Goal: Task Accomplishment & Management: Manage account settings

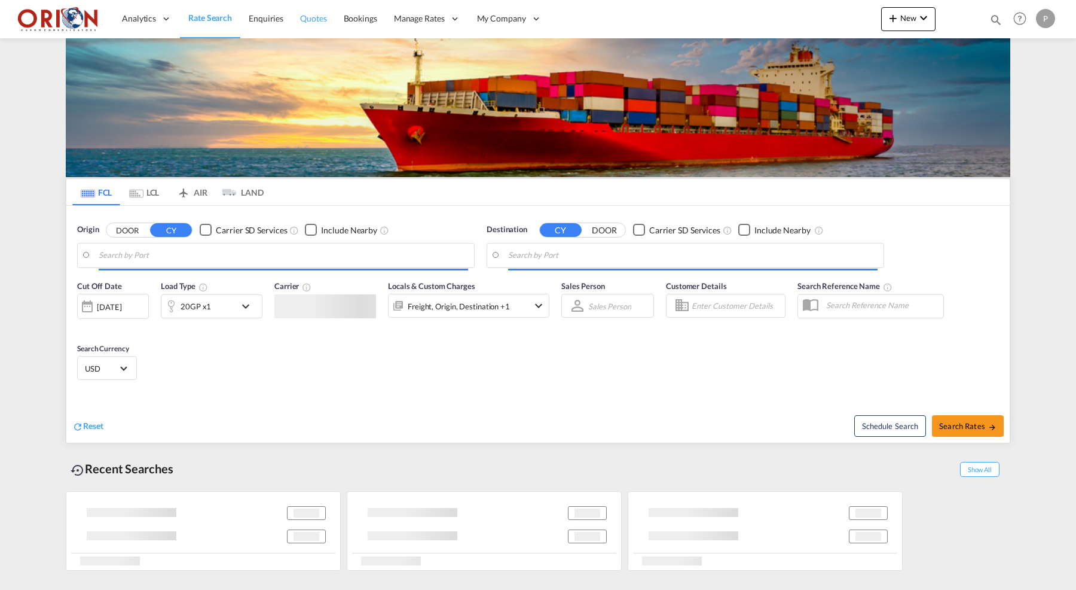
click at [311, 23] on span "Quotes" at bounding box center [313, 18] width 26 height 10
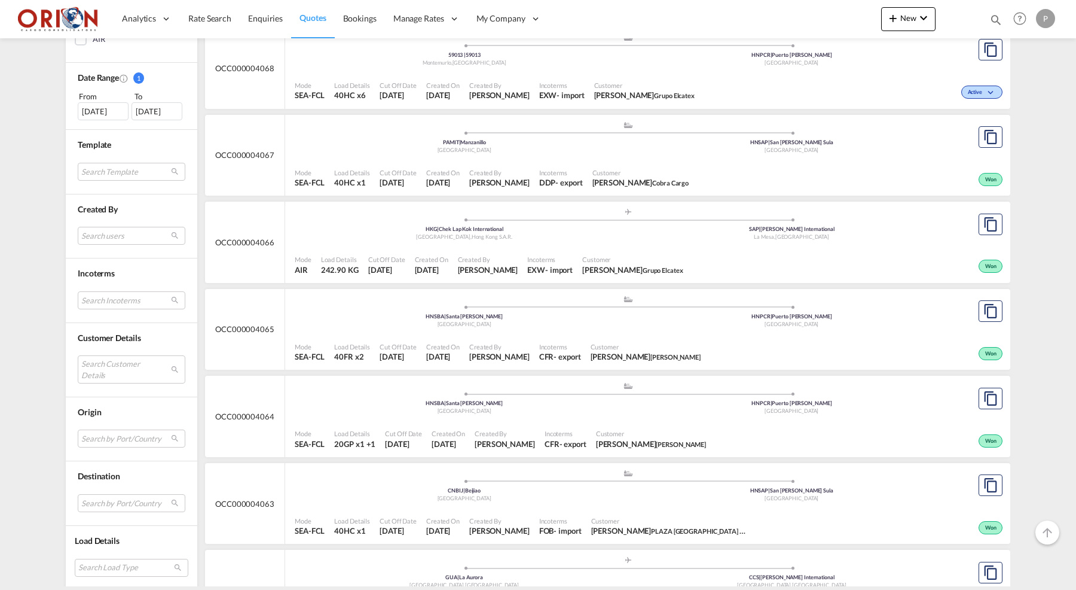
scroll to position [3286, 0]
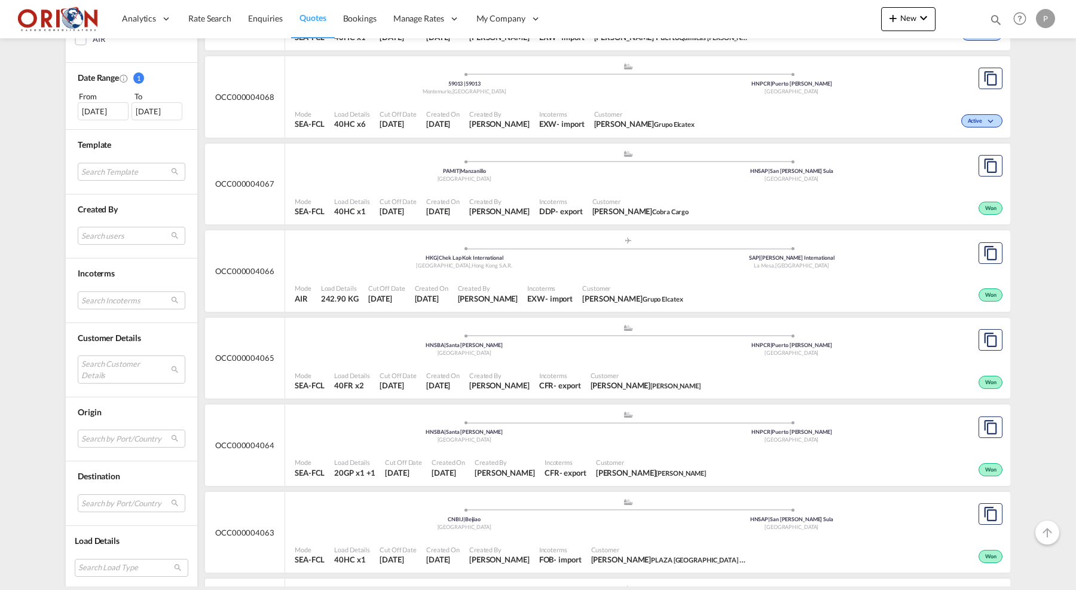
click at [410, 101] on div "Mode SEA-FCL Load Details 40HC x6 Cut Off Date 15 Sep 2025 Created On 1 Sep 202…" at bounding box center [647, 119] width 725 height 36
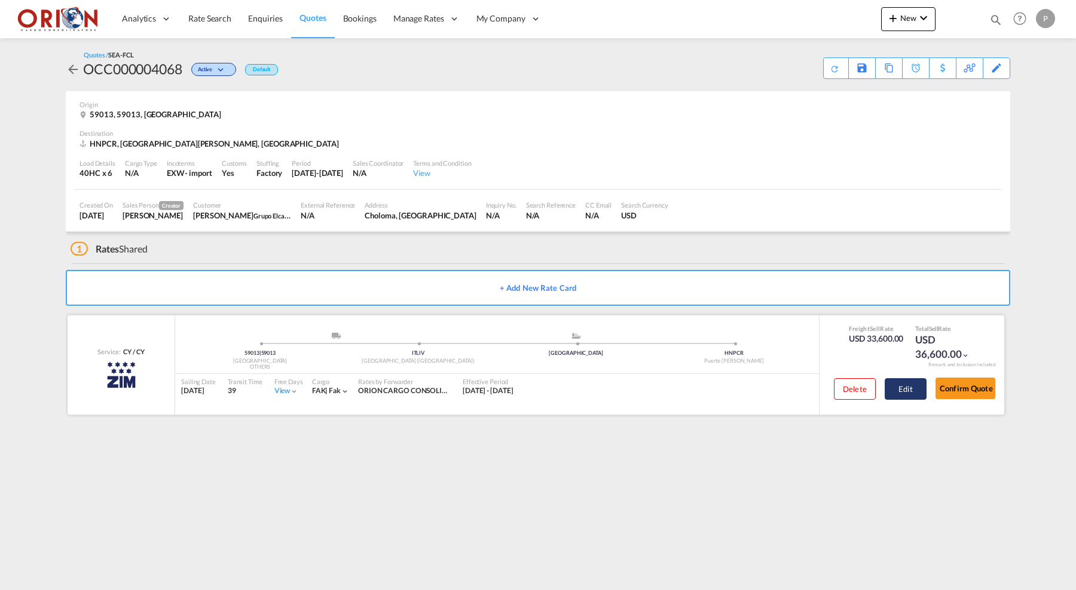
click at [905, 382] on button "Edit" at bounding box center [906, 389] width 42 height 22
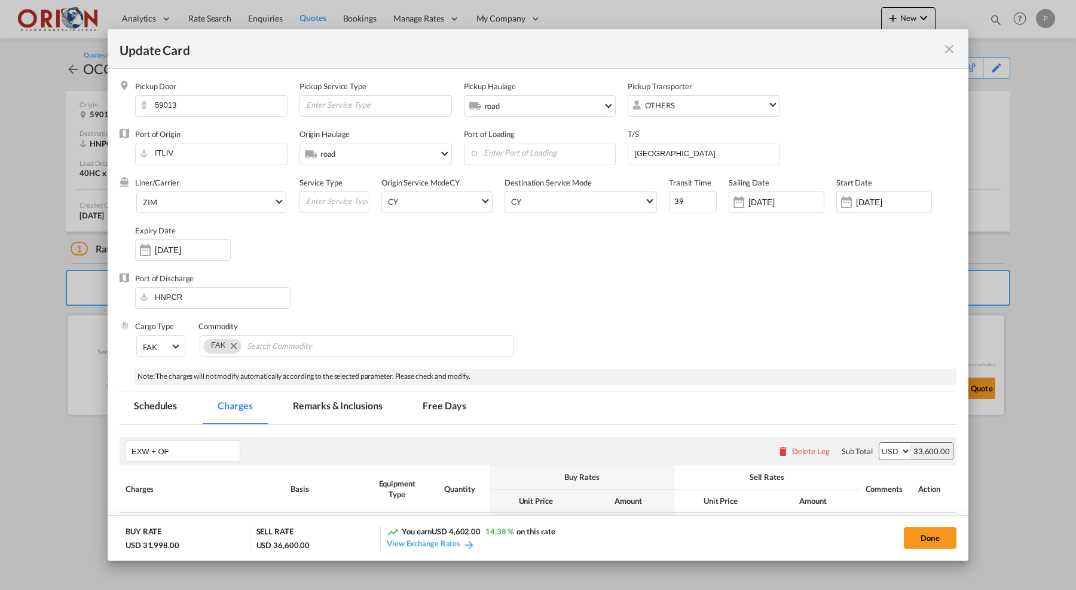
select select "per equipment"
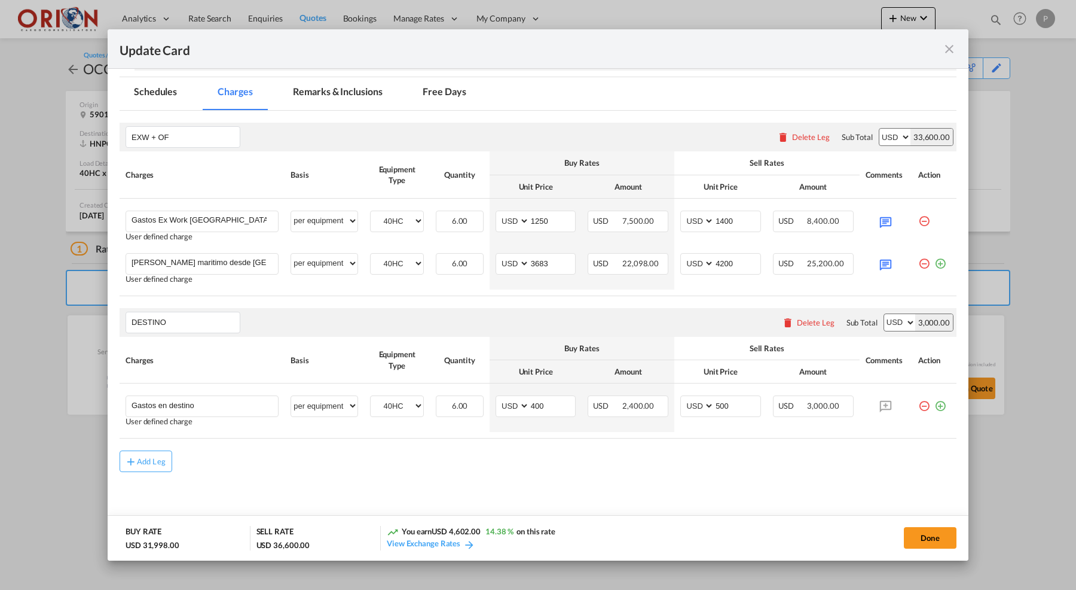
scroll to position [313, 0]
click at [956, 46] on md-icon "icon-close fg-AAA8AD m-0 pointer" at bounding box center [949, 49] width 14 height 14
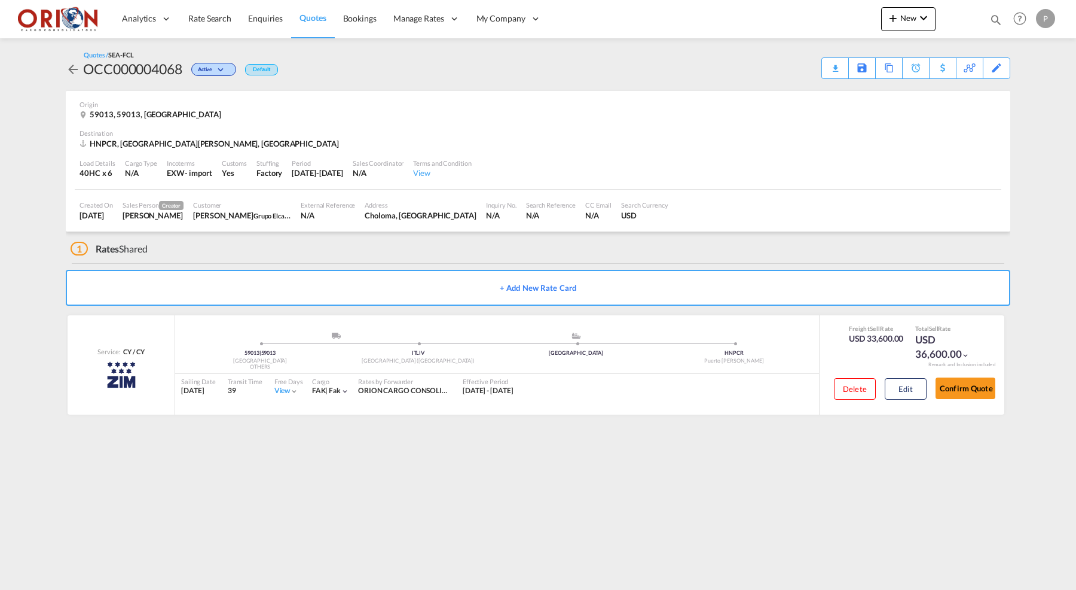
click at [310, 16] on span "Quotes" at bounding box center [313, 18] width 26 height 10
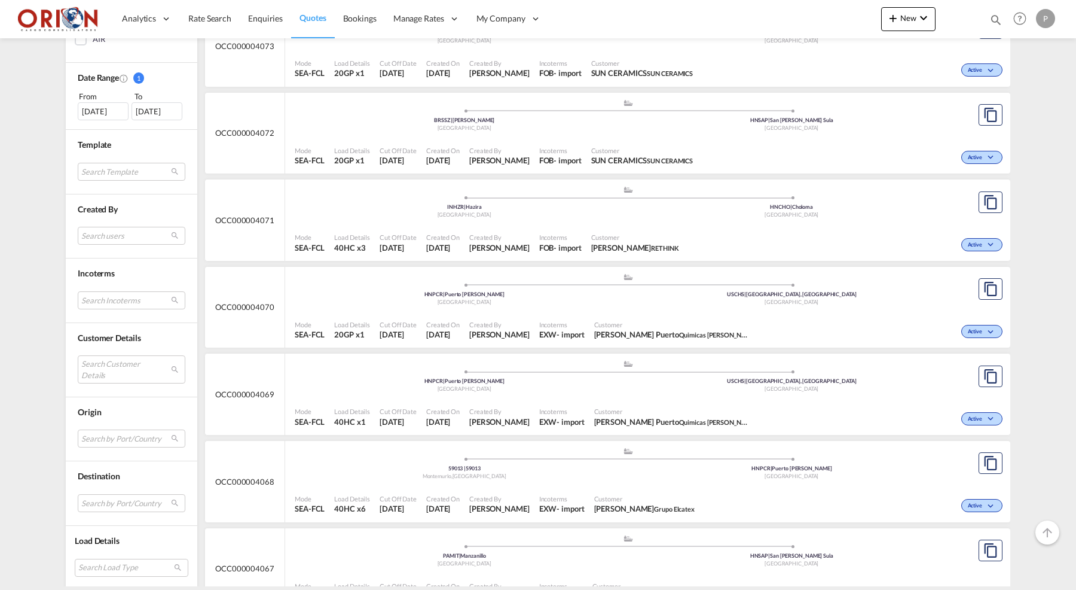
scroll to position [2981, 0]
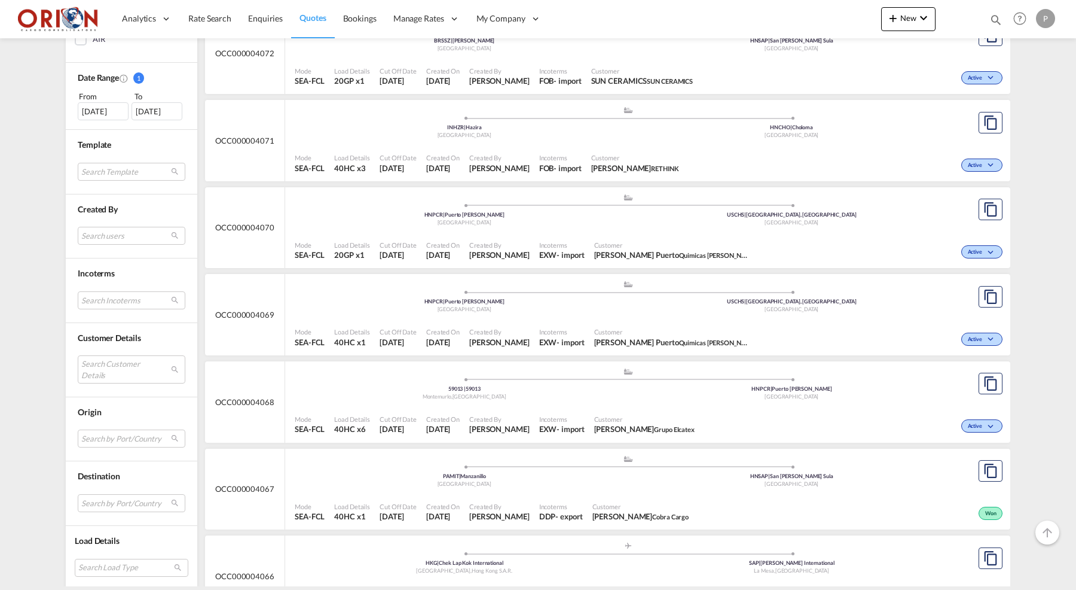
click at [400, 410] on div "Cut Off Date 15 Sep 2025" at bounding box center [398, 425] width 47 height 30
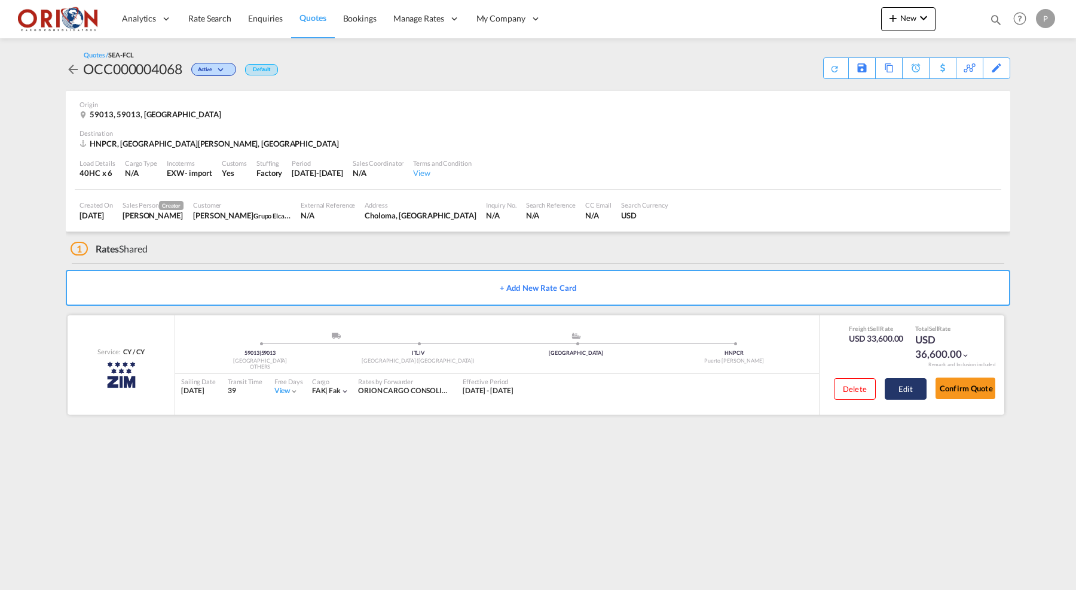
click at [891, 384] on button "Edit" at bounding box center [906, 389] width 42 height 22
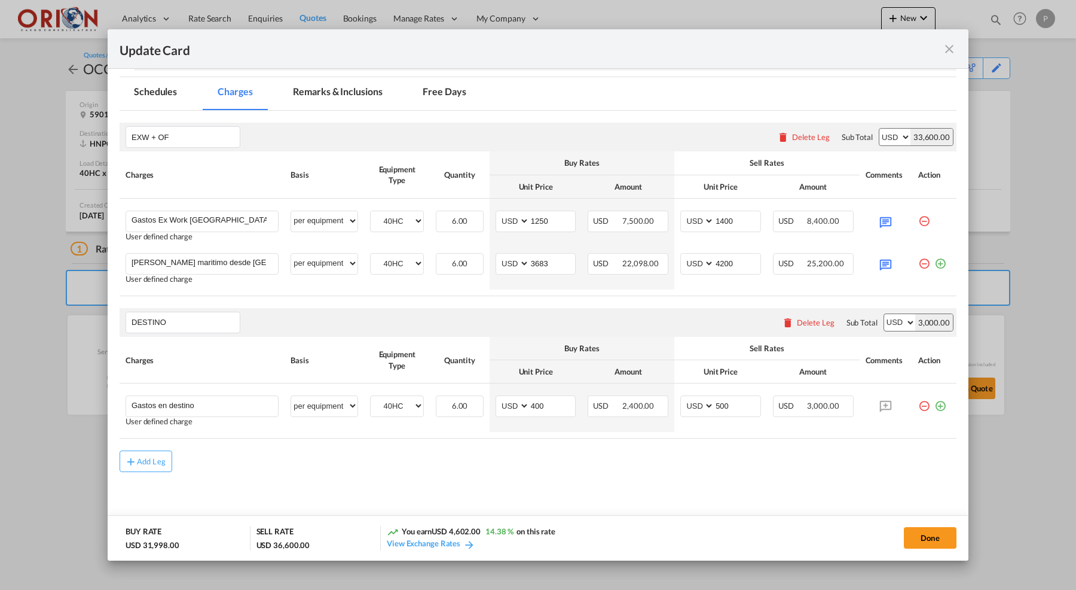
scroll to position [313, 0]
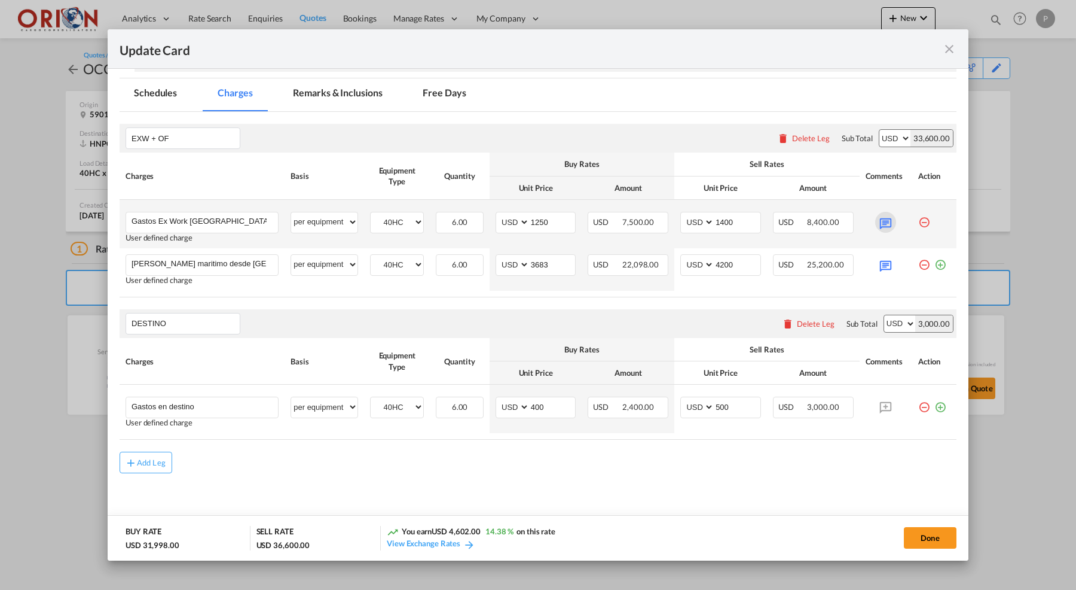
click at [878, 221] on md-icon "Update Card Pickup ..." at bounding box center [885, 222] width 21 height 21
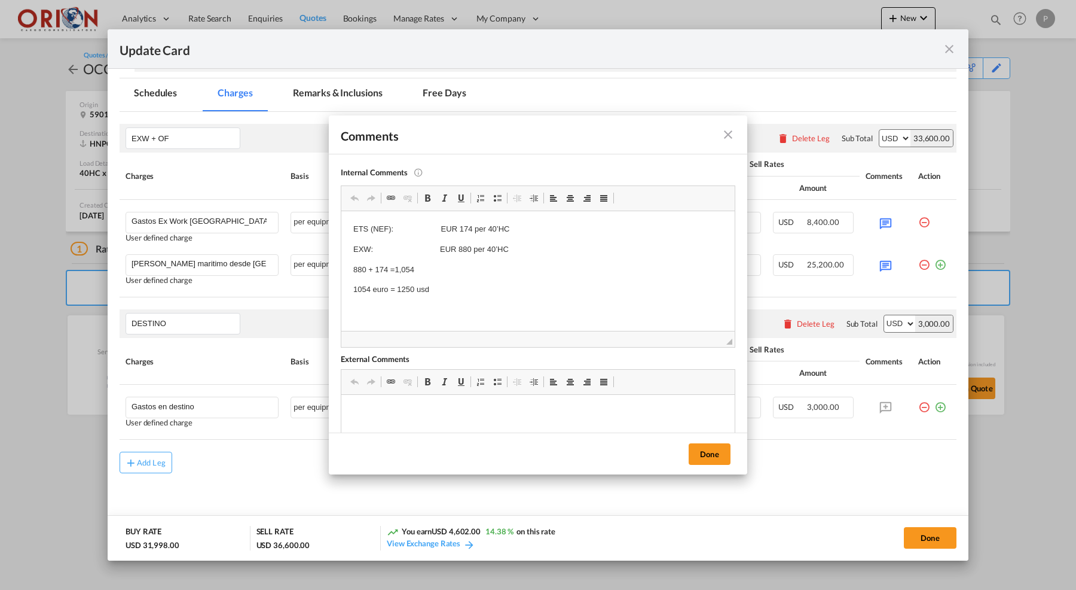
scroll to position [0, 0]
click at [728, 133] on md-icon "icon-close fg-AAA8AD m-0 pointer" at bounding box center [728, 134] width 14 height 14
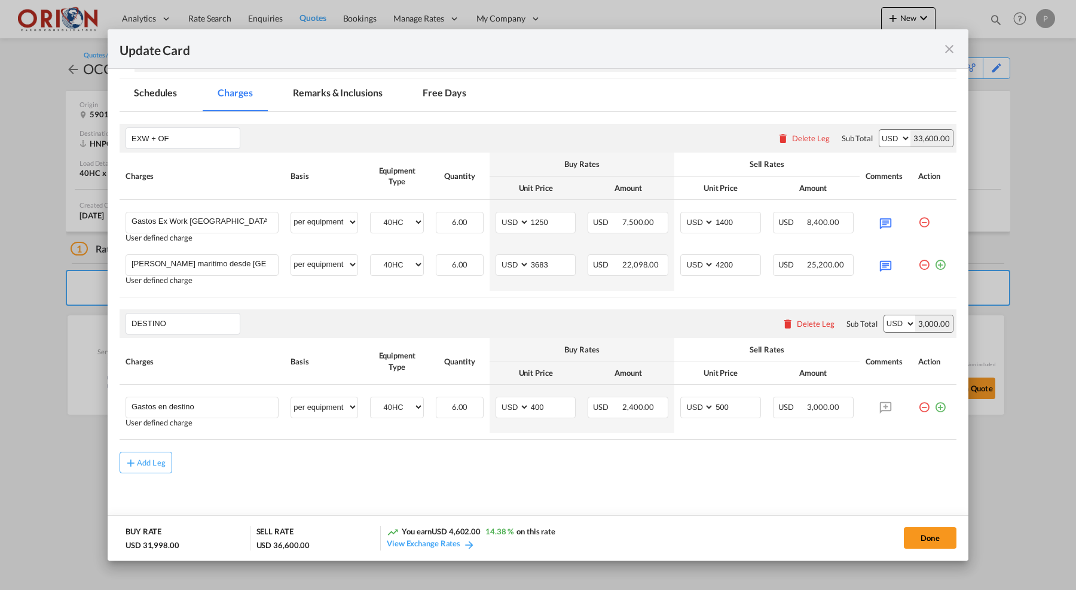
click at [950, 44] on md-icon "icon-close fg-AAA8AD m-0 pointer" at bounding box center [949, 49] width 14 height 14
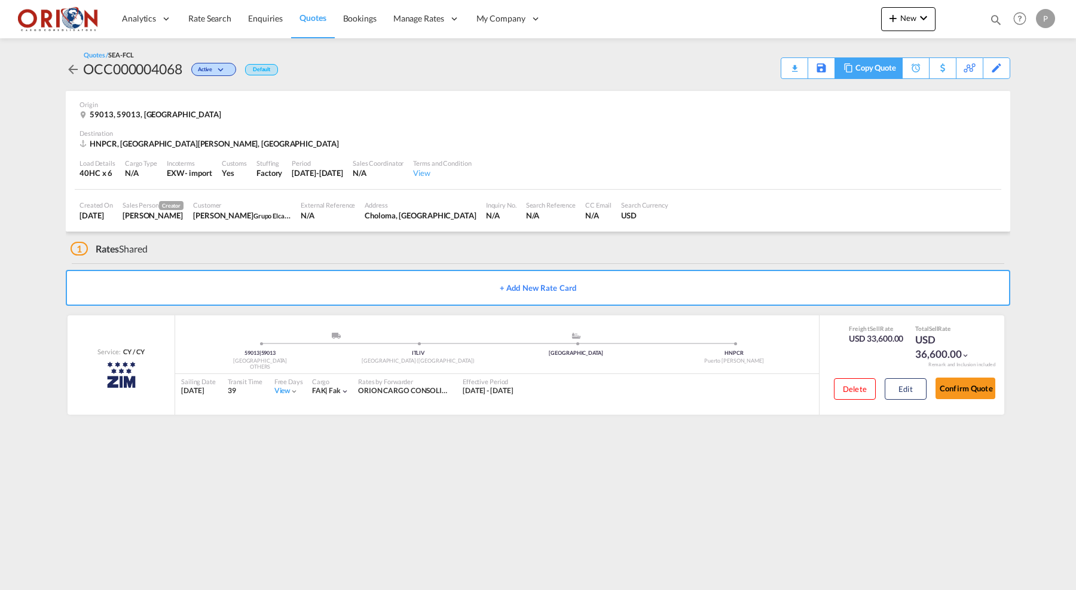
click at [884, 68] on div "Copy Quote" at bounding box center [876, 68] width 41 height 20
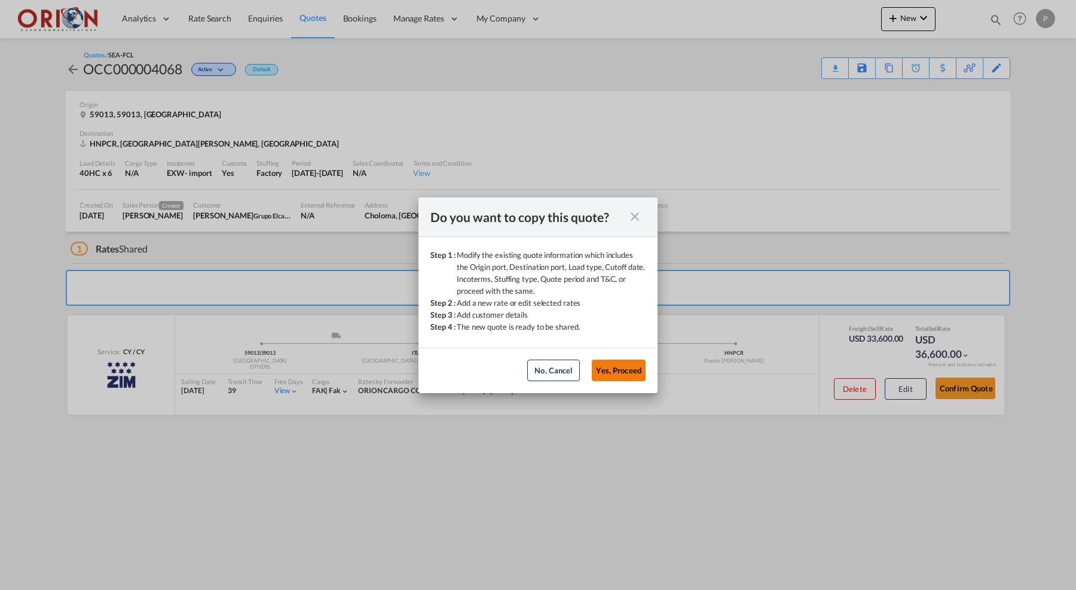
click at [634, 368] on button "Yes, Proceed" at bounding box center [619, 370] width 54 height 22
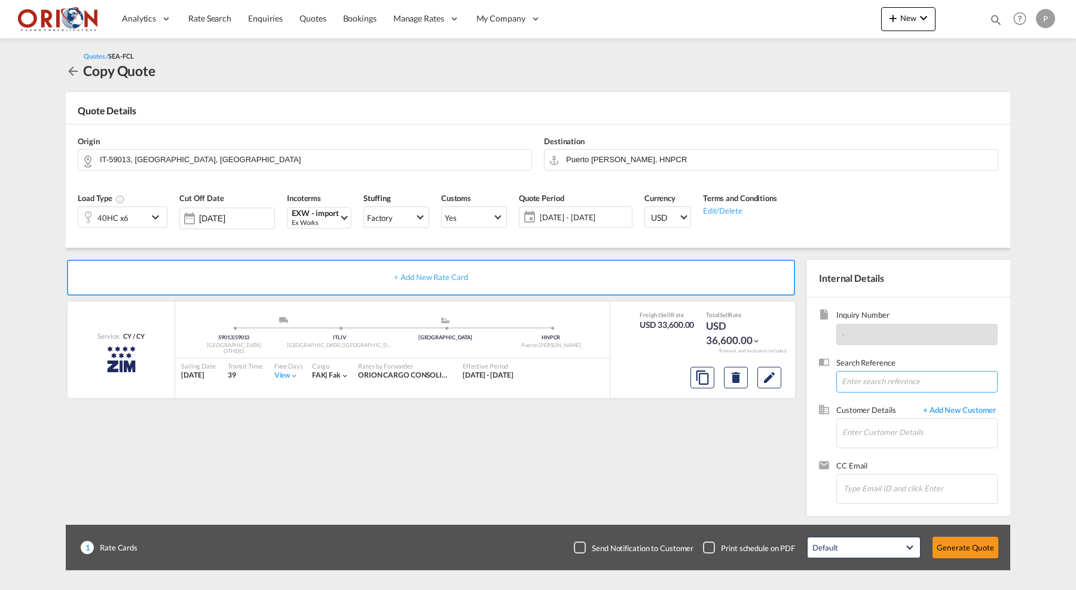
click at [869, 375] on input at bounding box center [916, 382] width 161 height 22
type input "FOB Livorno - Puerto Cortes 6*40'HQ"
click at [853, 429] on input "Enter Customer Details" at bounding box center [919, 432] width 155 height 27
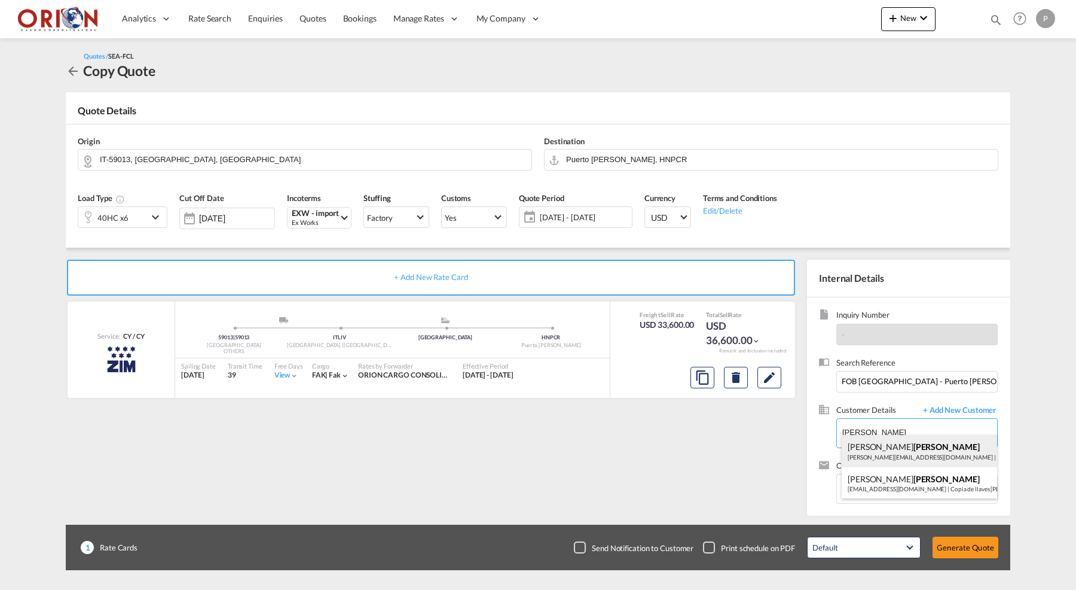
click at [859, 443] on div "Kevin Barrios kevin@rlcentroamerica.com | Grupo Elcatex" at bounding box center [919, 451] width 155 height 32
type input "Grupo Elcatex, Kevin Barrios, kevin@rlcentroamerica.com"
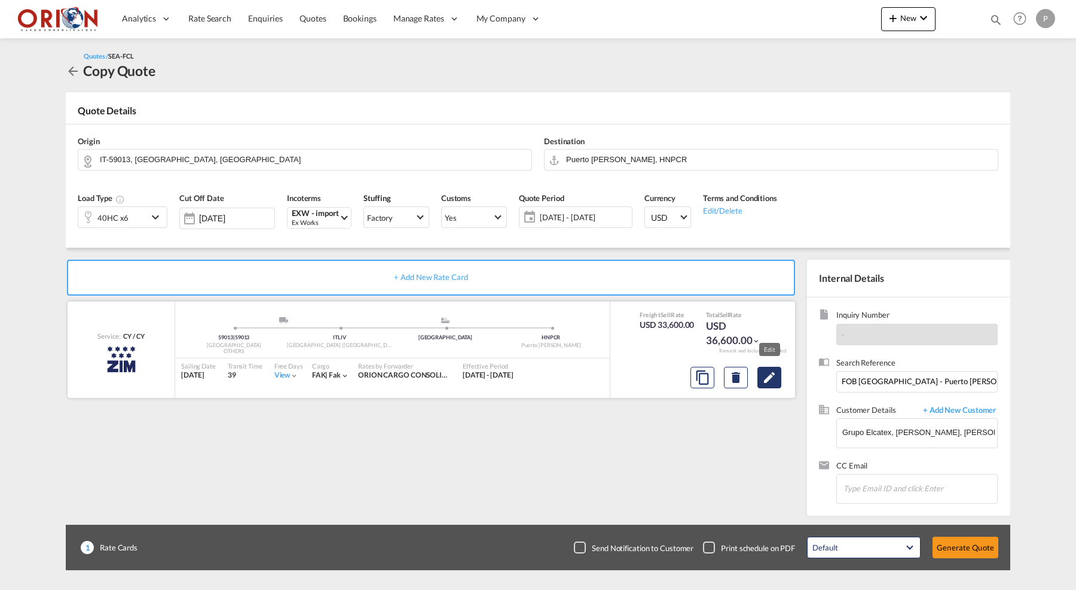
click at [772, 371] on md-icon "Edit" at bounding box center [769, 377] width 14 height 14
click at [768, 372] on md-icon "Edit" at bounding box center [769, 377] width 14 height 14
click at [755, 357] on div "Freight Sell Rate USD 33,600.00 Total Sell Rate USD 36,600.00 Remark and Inclus…" at bounding box center [702, 349] width 185 height 96
click at [753, 155] on input "Puerto [PERSON_NAME], HNPCR" at bounding box center [779, 159] width 426 height 21
click at [690, 112] on div "Quote Details" at bounding box center [538, 113] width 945 height 19
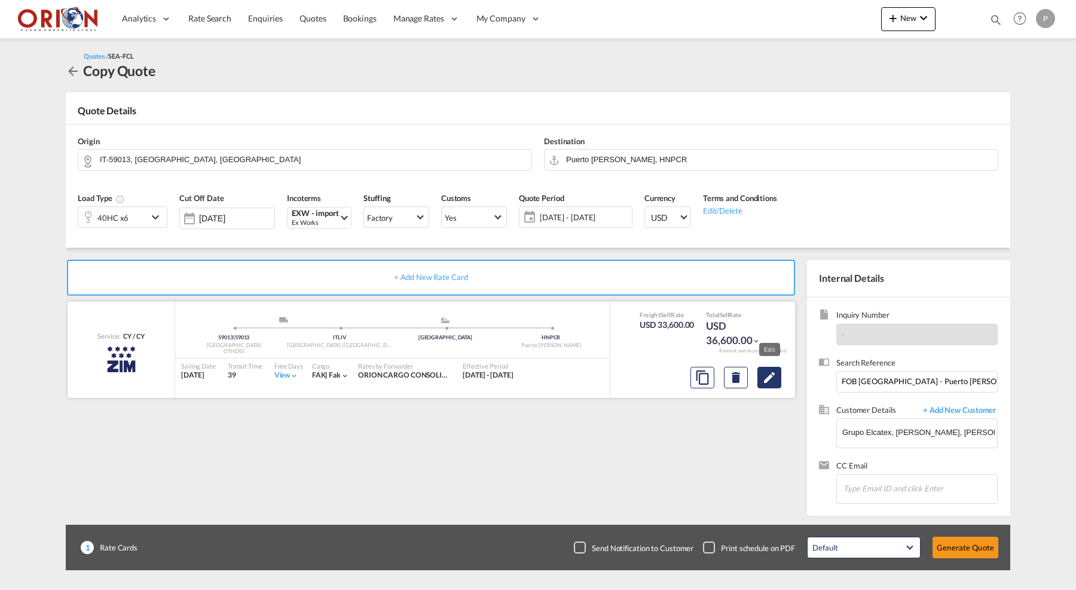
click at [775, 372] on md-icon "Edit" at bounding box center [769, 377] width 14 height 14
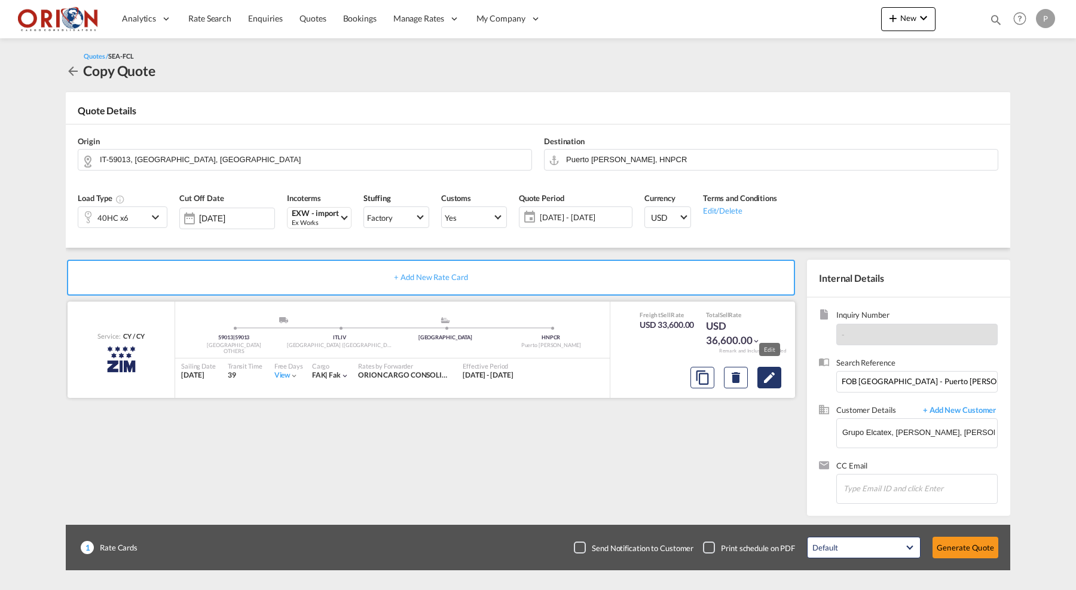
click at [775, 372] on md-icon "Edit" at bounding box center [769, 377] width 14 height 14
click at [304, 14] on span "Quotes" at bounding box center [313, 18] width 26 height 10
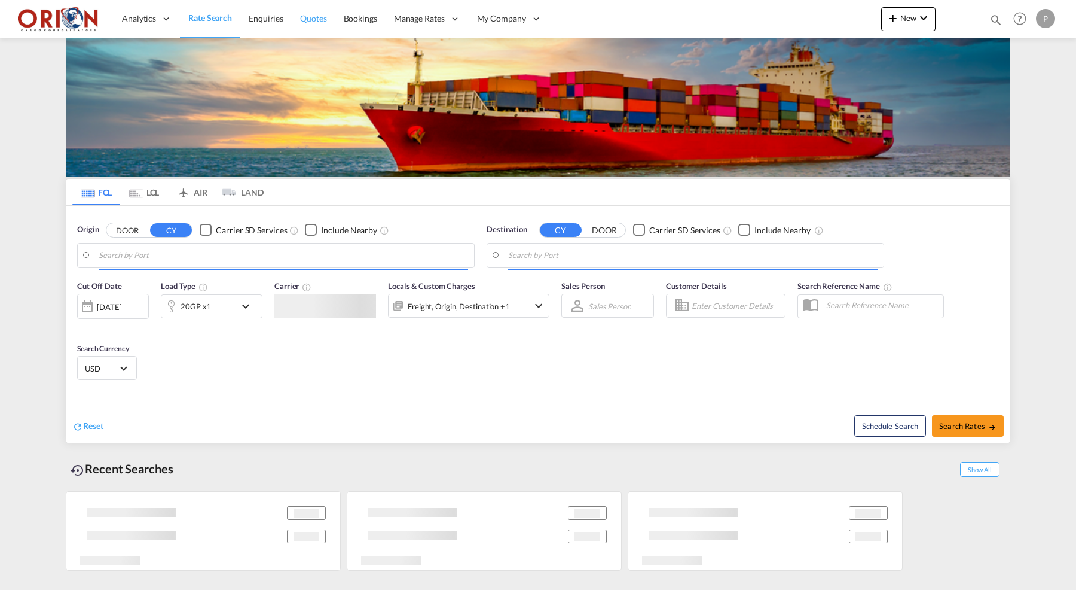
click at [311, 10] on link "Quotes" at bounding box center [313, 18] width 43 height 39
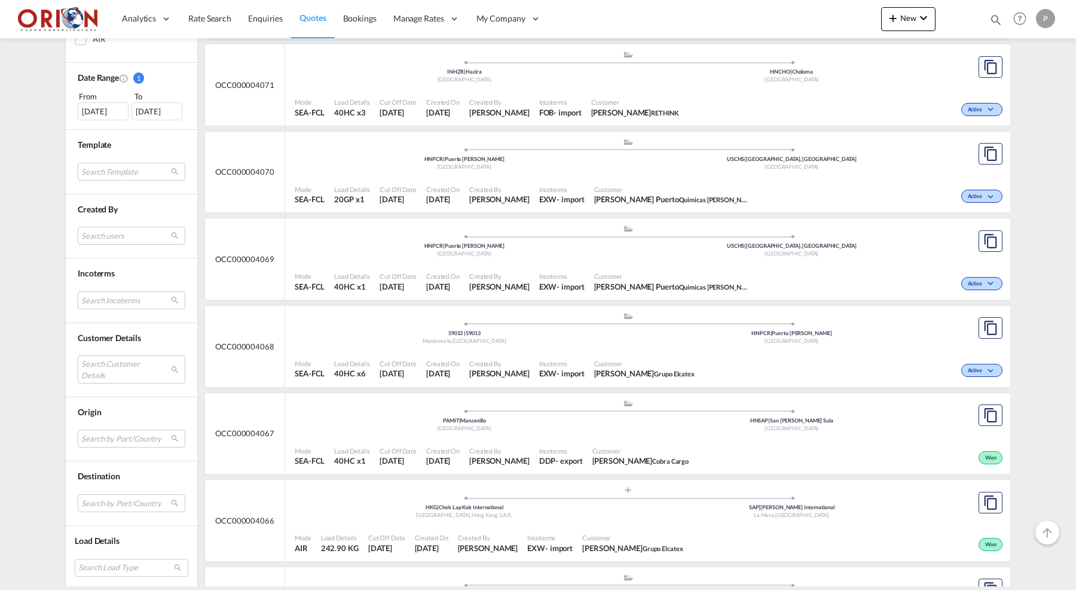
scroll to position [3050, 0]
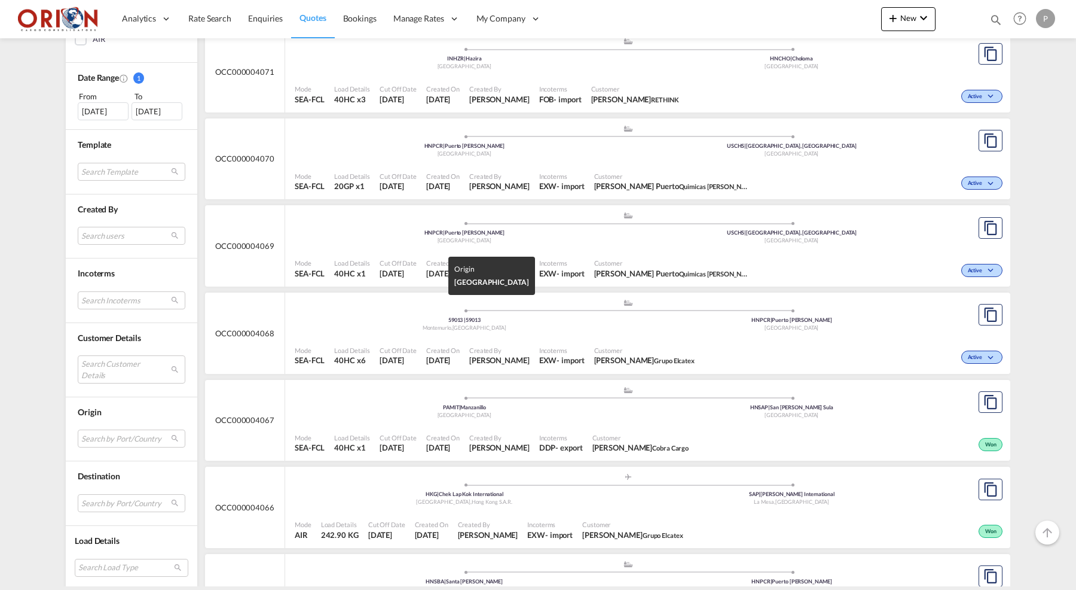
click at [395, 324] on div "[GEOGRAPHIC_DATA] , [GEOGRAPHIC_DATA]" at bounding box center [465, 328] width 328 height 8
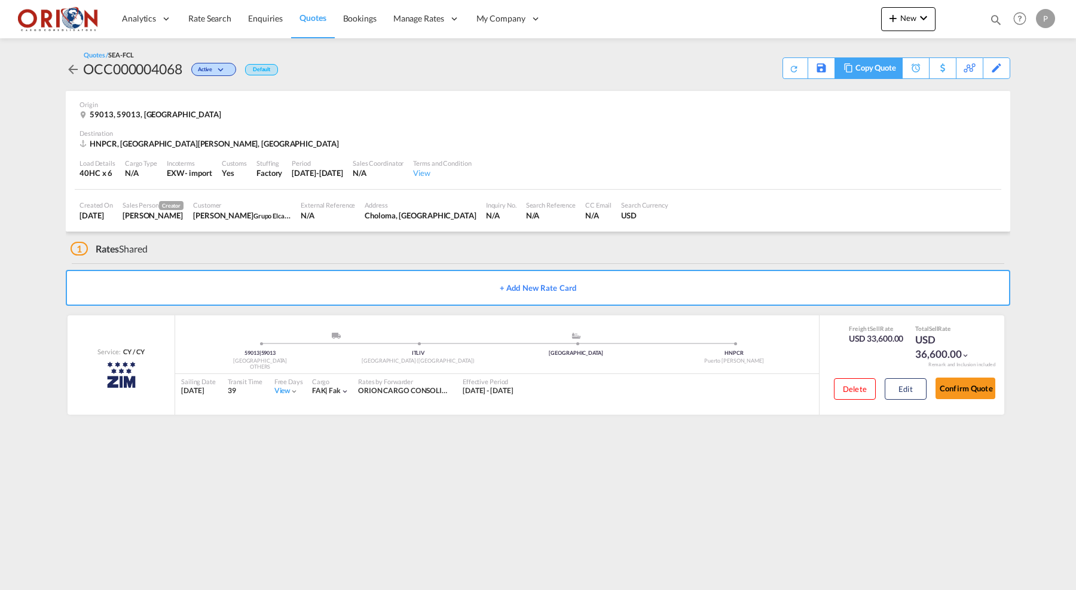
click at [884, 75] on div "Copy Quote" at bounding box center [876, 68] width 41 height 20
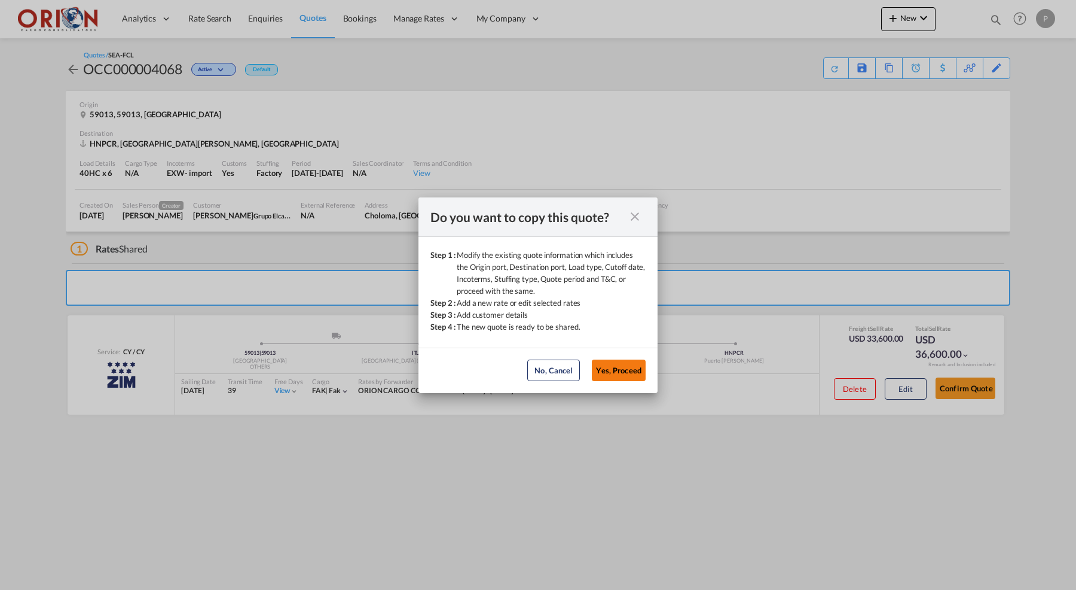
click at [633, 369] on button "Yes, Proceed" at bounding box center [619, 370] width 54 height 22
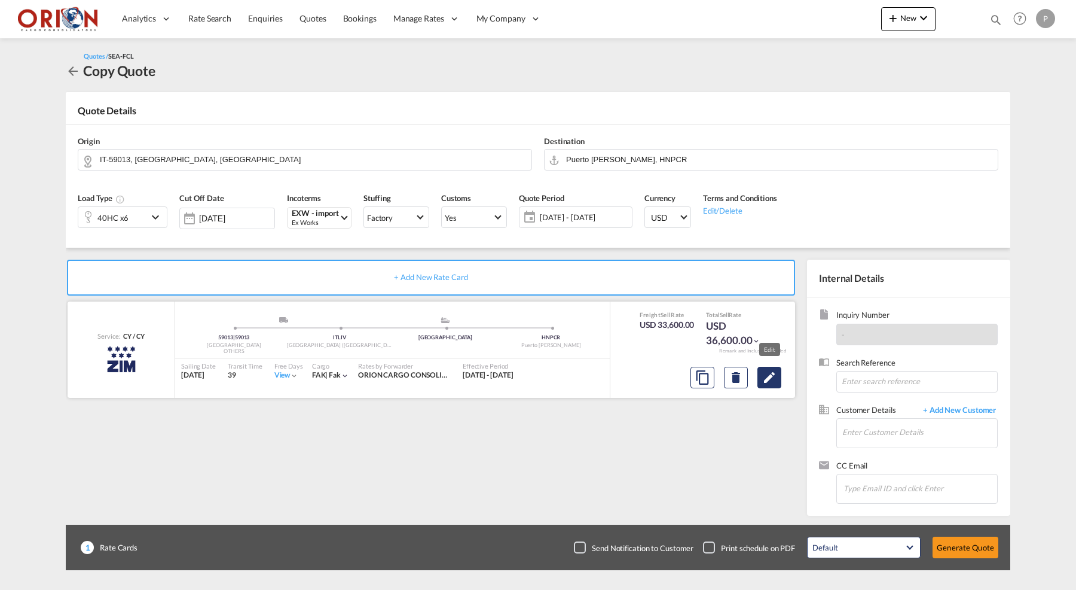
click at [768, 375] on md-icon "Edit" at bounding box center [769, 377] width 14 height 14
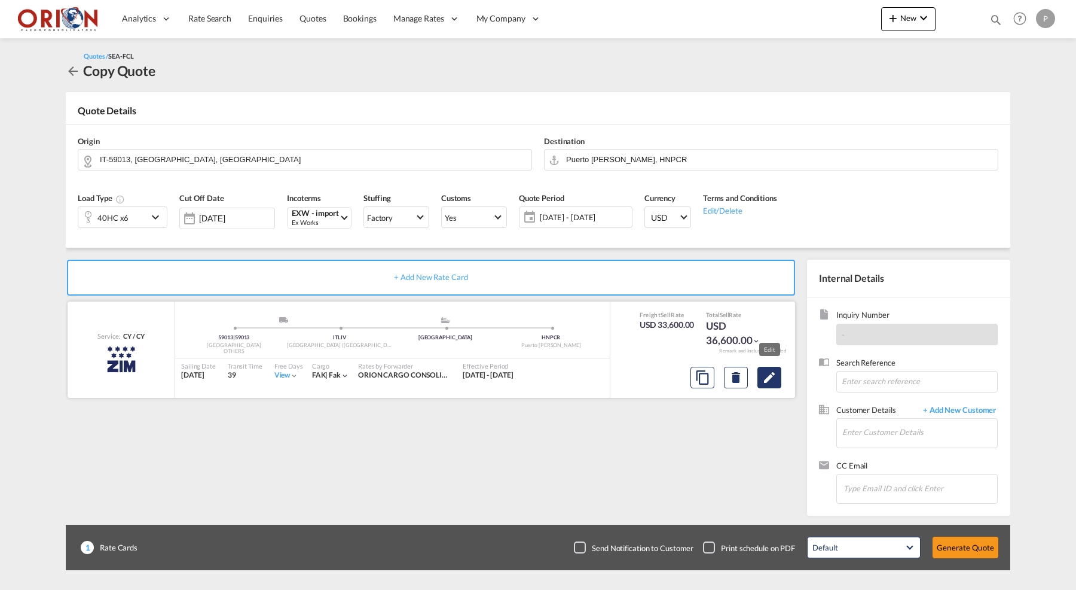
click at [768, 375] on md-icon "Edit" at bounding box center [769, 377] width 14 height 14
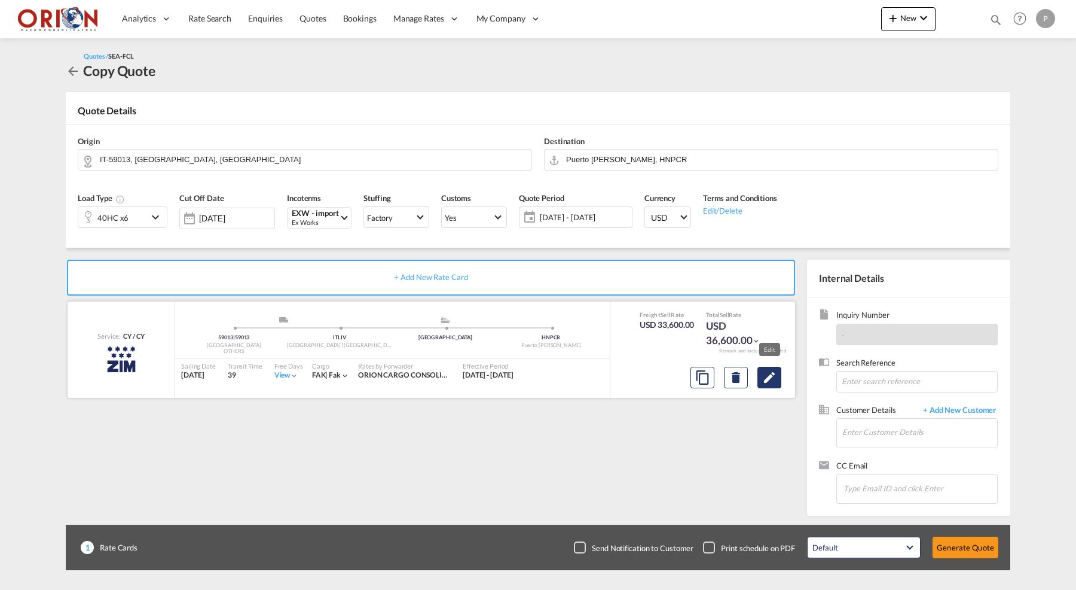
click at [768, 375] on md-icon "Edit" at bounding box center [769, 377] width 14 height 14
click at [311, 18] on span "Quotes" at bounding box center [313, 18] width 26 height 10
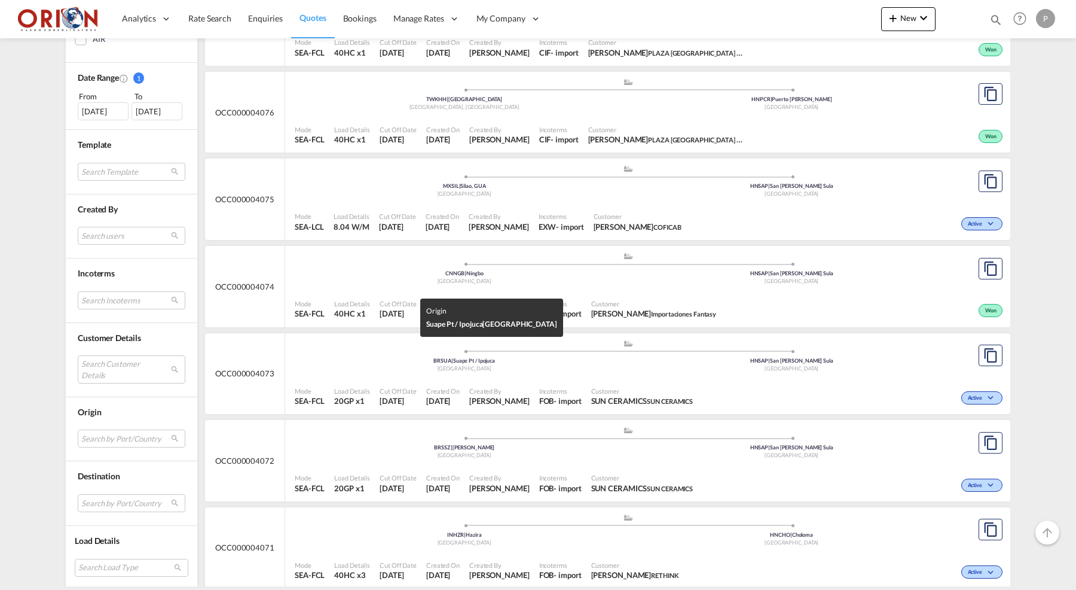
scroll to position [3073, 0]
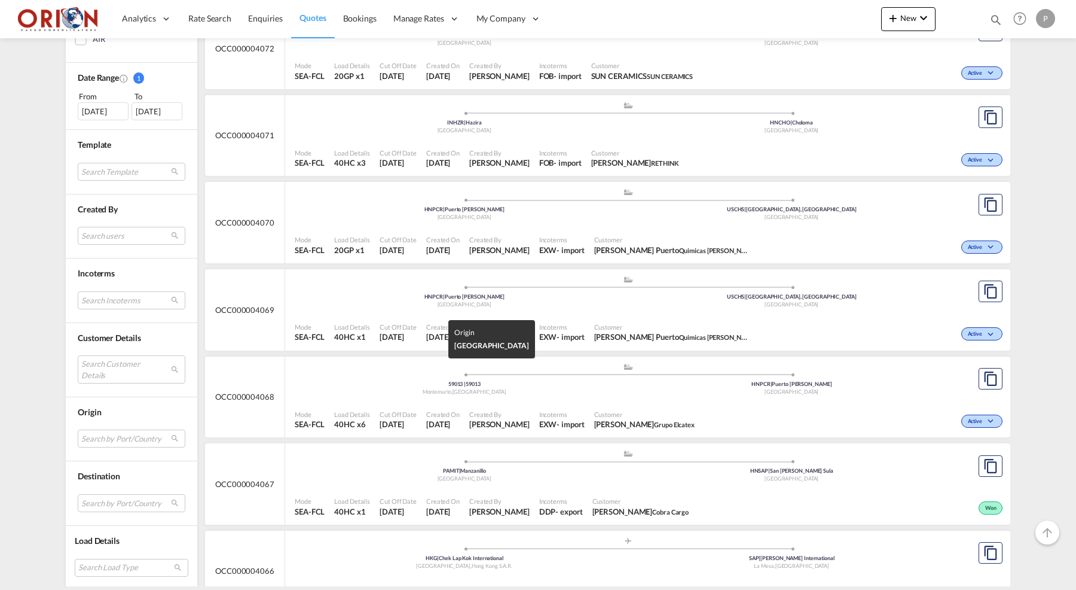
click at [493, 380] on div "59013 | 59013" at bounding box center [465, 384] width 328 height 8
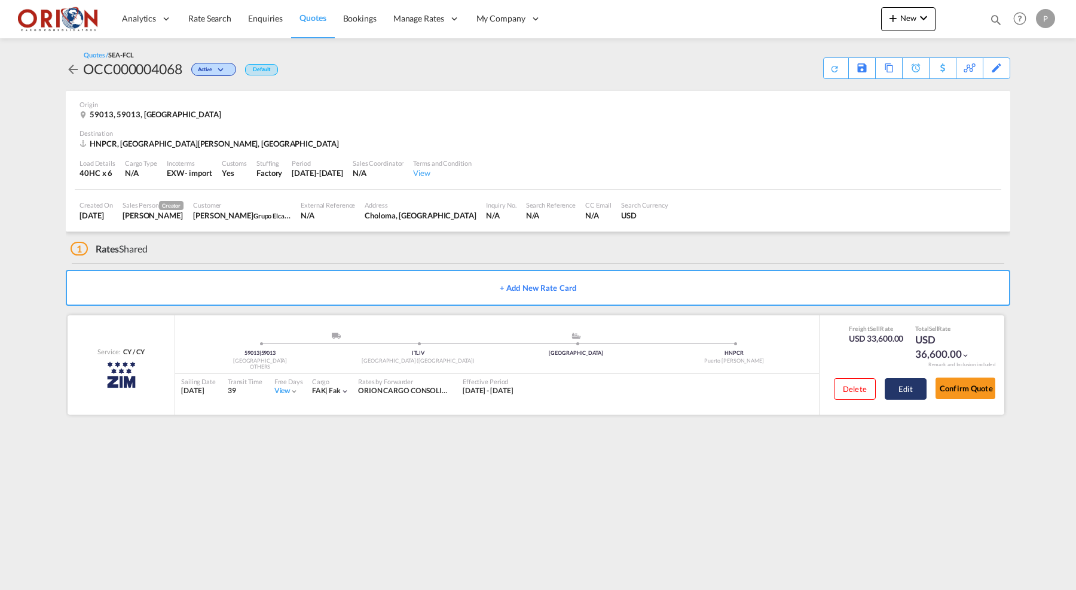
click at [909, 381] on button "Edit" at bounding box center [906, 389] width 42 height 22
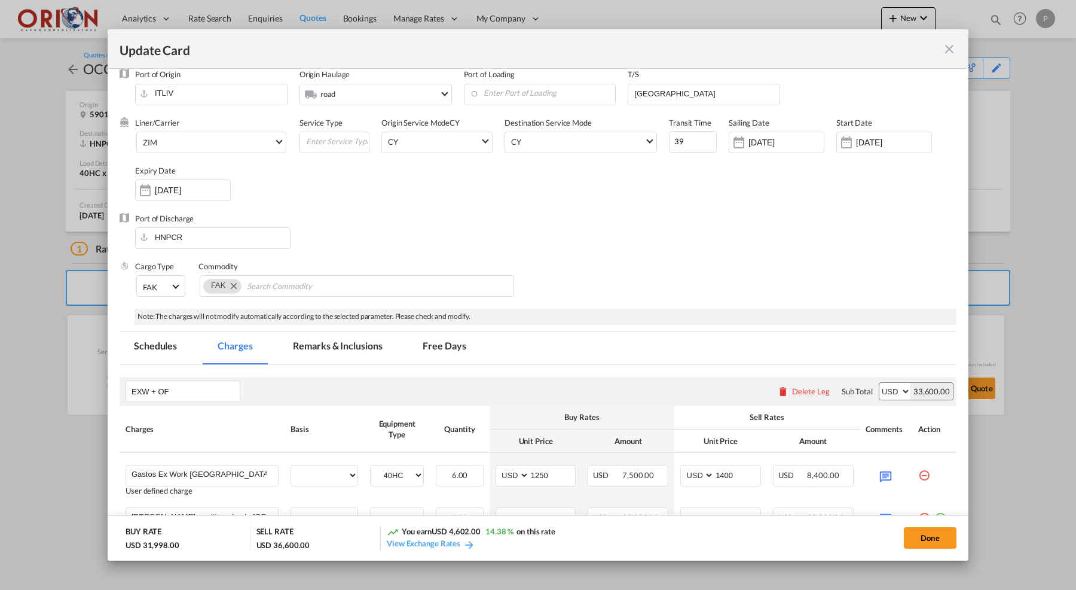
select select "per equipment"
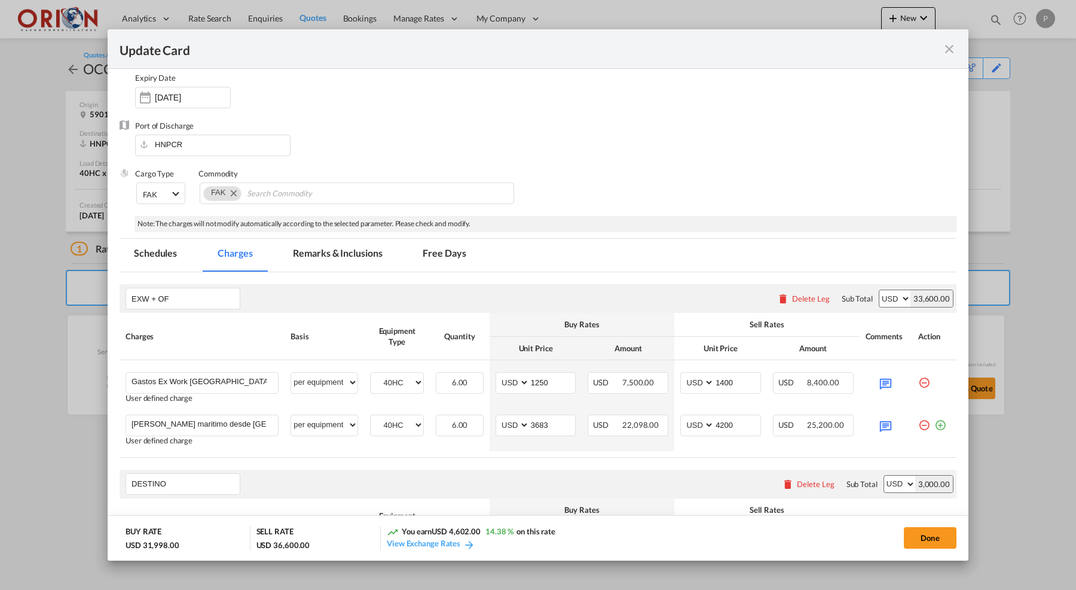
scroll to position [181, 0]
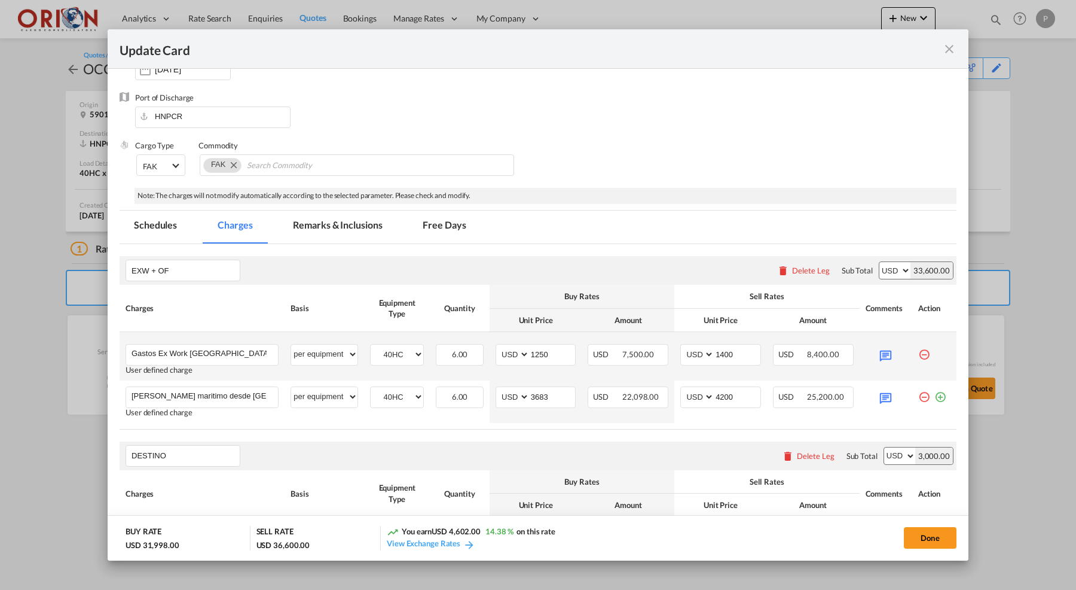
click at [924, 349] on md-icon "icon-minus-circle-outline red-400-fg" at bounding box center [924, 350] width 12 height 12
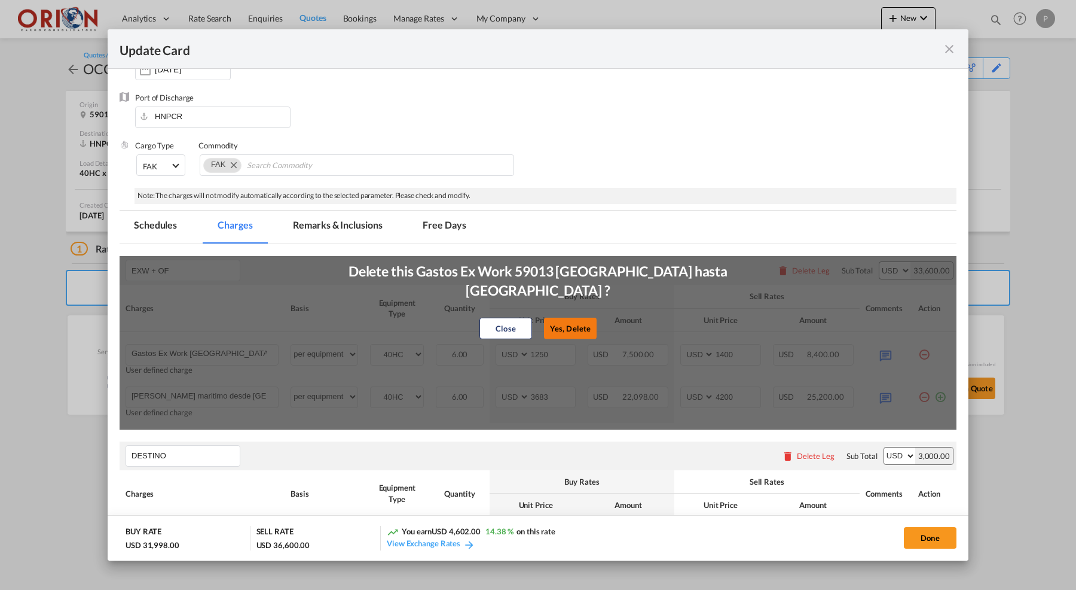
click at [576, 323] on button "Yes, Delete" at bounding box center [570, 328] width 53 height 22
type input "[PERSON_NAME] maritimo desde [GEOGRAPHIC_DATA] hasta [GEOGRAPHIC_DATA][PERSON_N…"
type input "3683"
type input "4200"
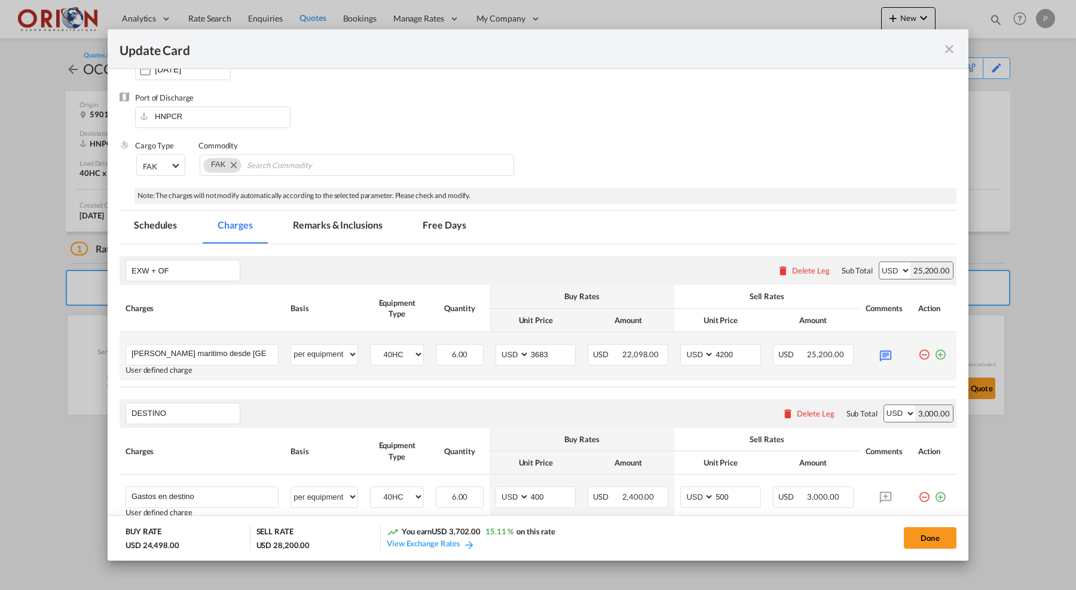
click at [942, 349] on md-icon "icon-plus-circle-outline green-400-fg" at bounding box center [940, 350] width 12 height 12
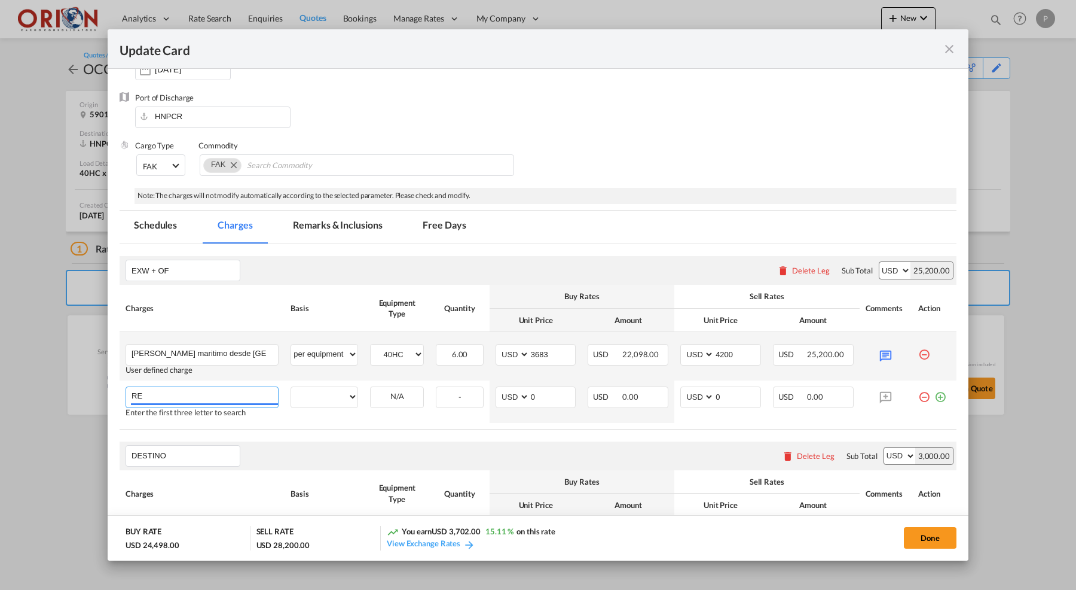
type input "R"
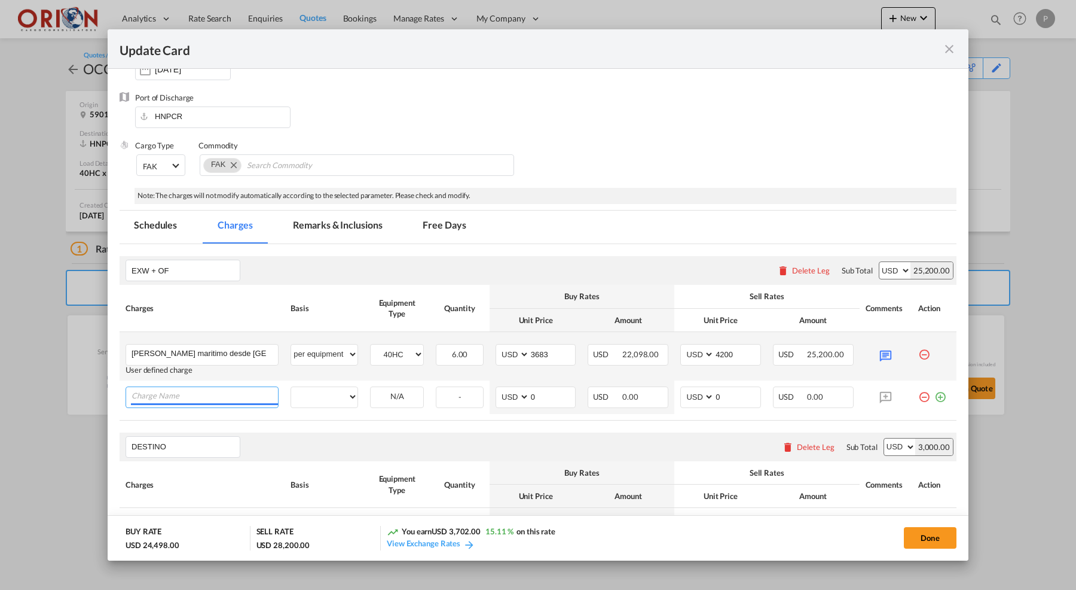
type input "e"
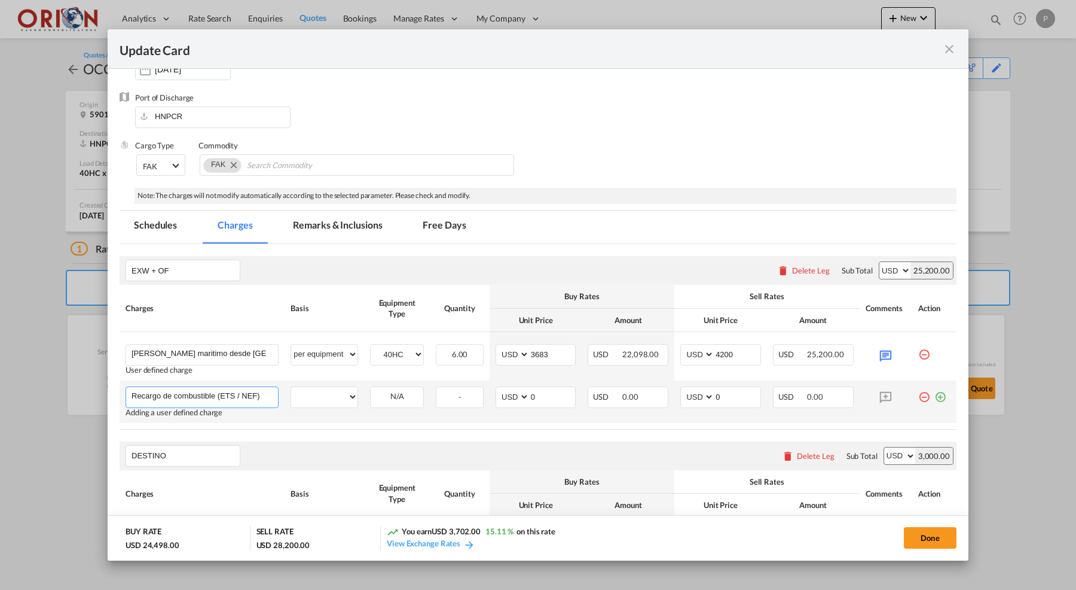
type input "Recargo de combustible (ETS / NEF)"
click at [332, 381] on td "per equipment per container per B/L per shipping bill per shipment % on freight…" at bounding box center [325, 401] width 80 height 42
select select "per equipment"
select select "40HC"
click at [552, 393] on input "0" at bounding box center [553, 396] width 46 height 18
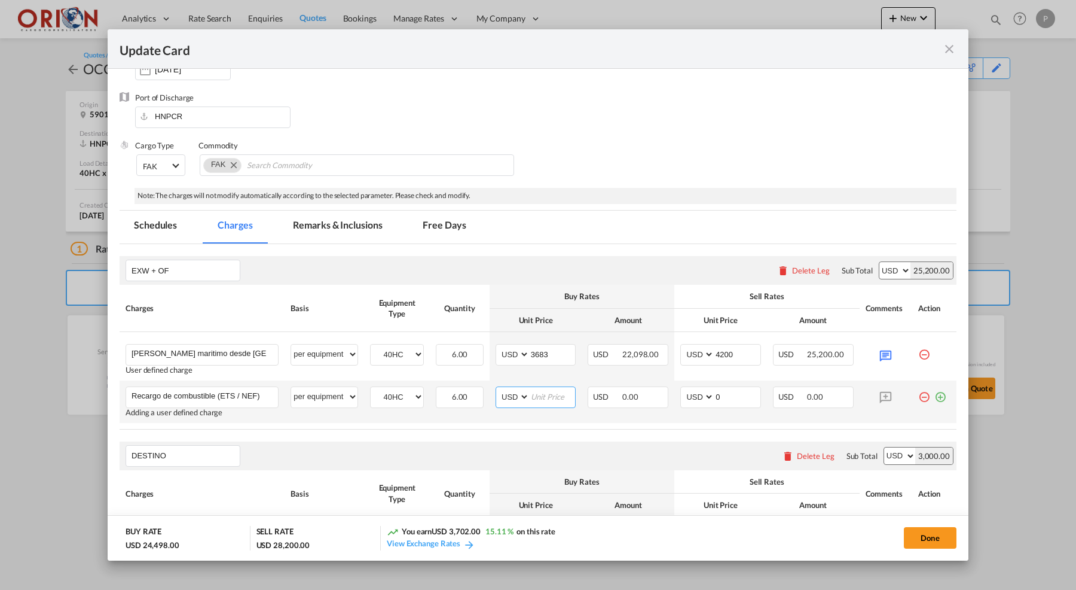
type input "3"
type input "203.58"
click at [735, 395] on input "0" at bounding box center [737, 396] width 46 height 18
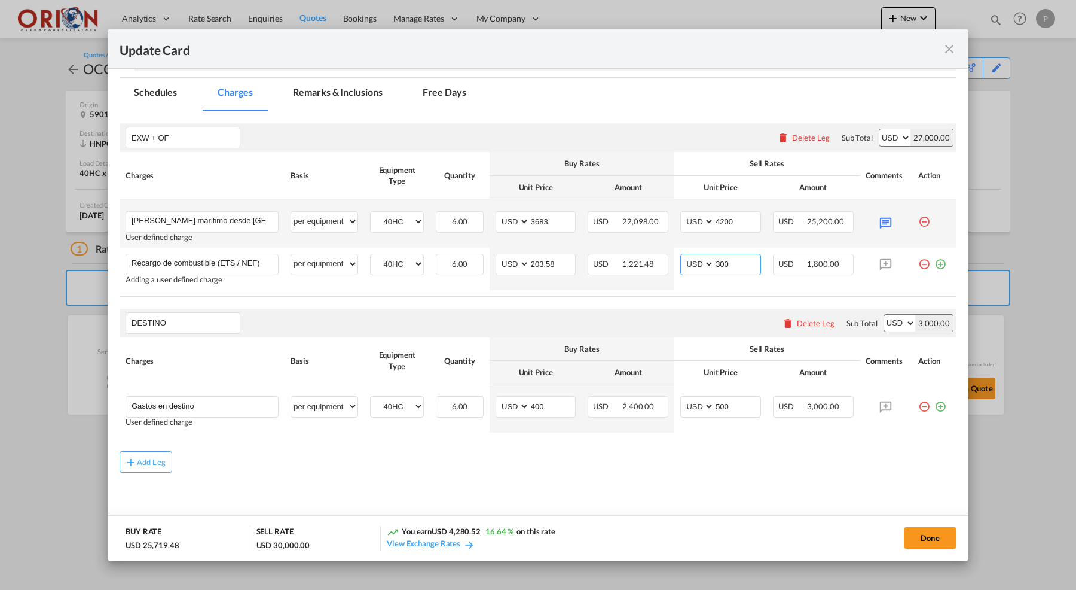
scroll to position [313, 0]
type input "300"
click at [447, 97] on md-tab-item "Free Days" at bounding box center [444, 94] width 72 height 33
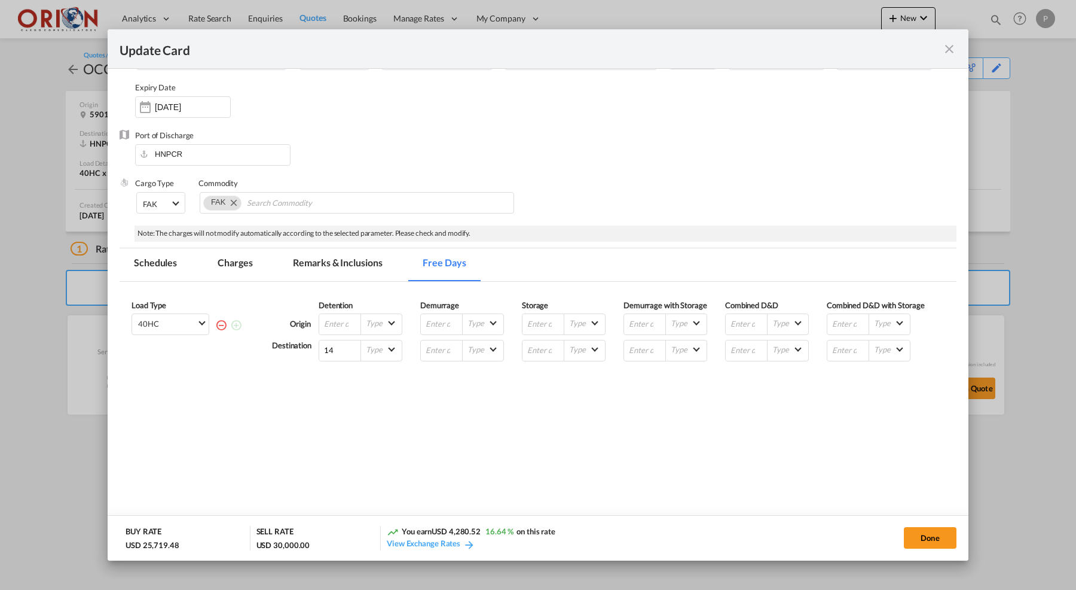
scroll to position [142, 0]
click at [320, 256] on md-tab-item "Remarks & Inclusions" at bounding box center [338, 265] width 118 height 33
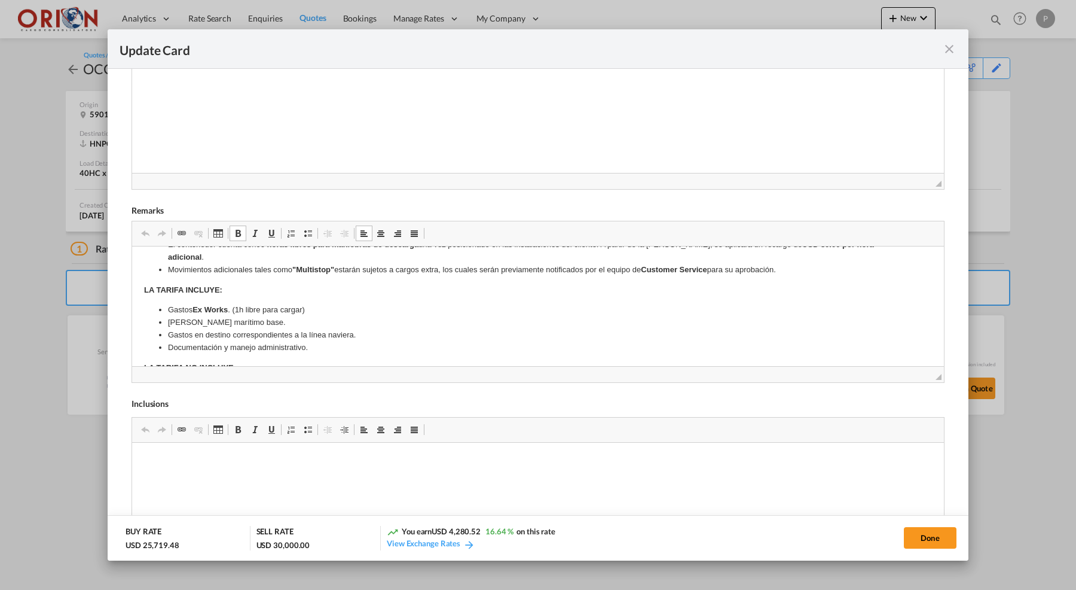
scroll to position [0, 0]
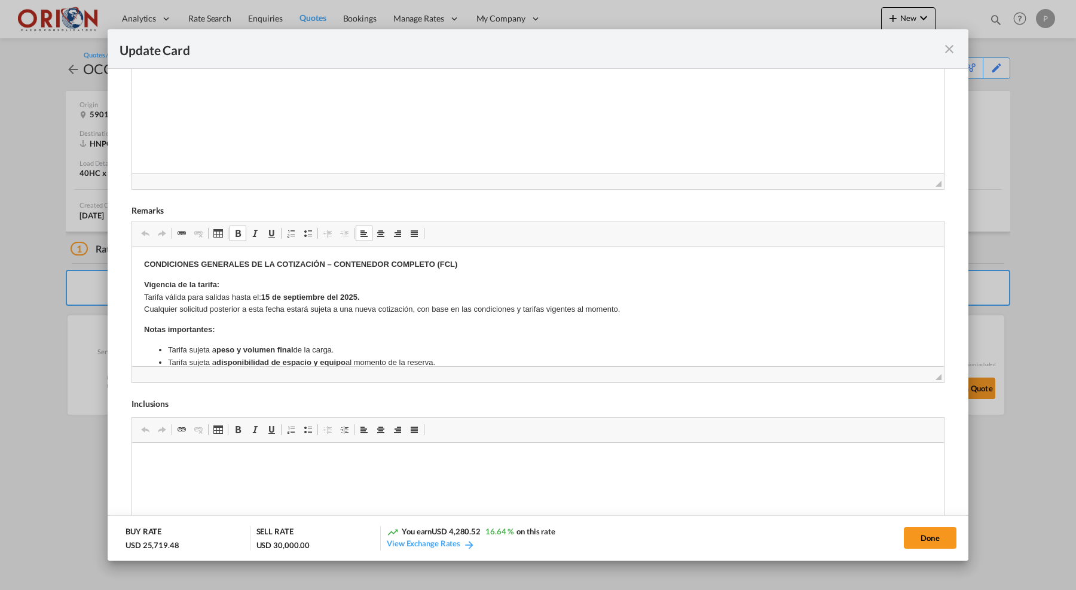
drag, startPoint x: 326, startPoint y: 283, endPoint x: 200, endPoint y: 274, distance: 126.5
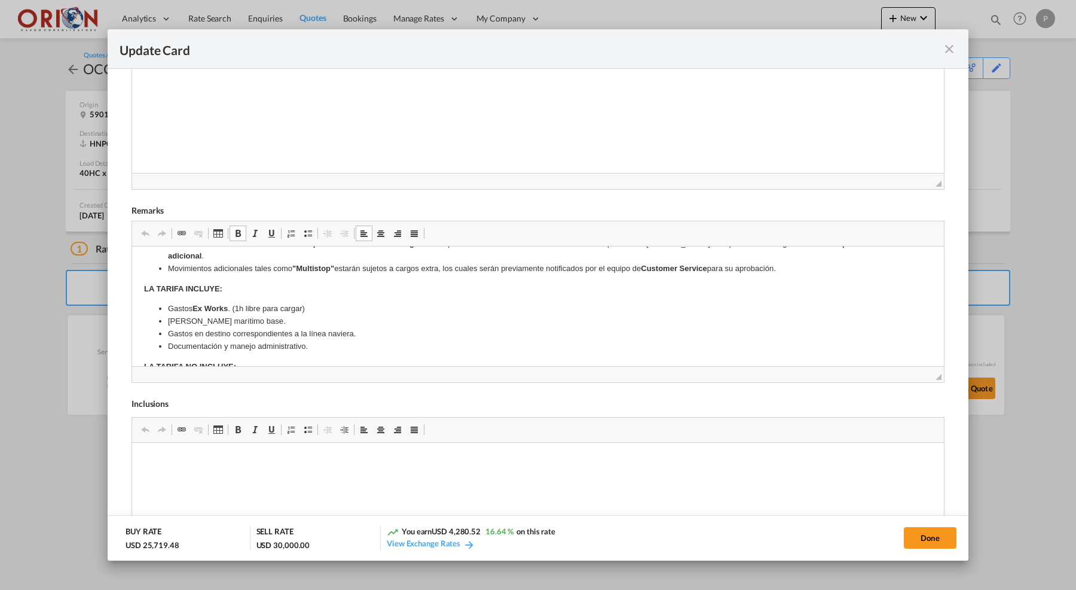
scroll to position [267, 0]
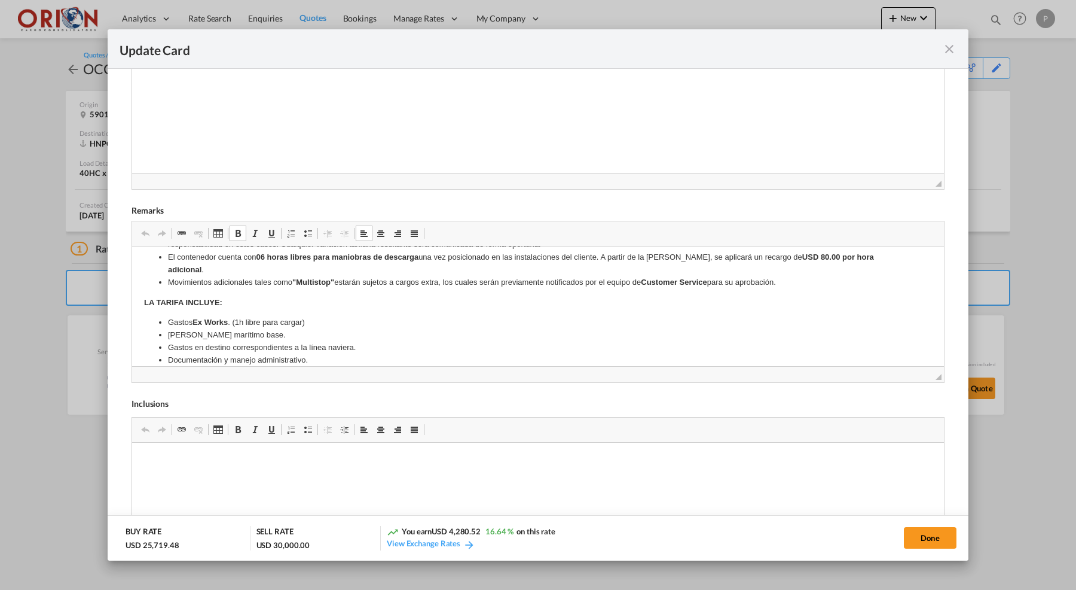
click at [210, 317] on strong "Ex Works" at bounding box center [210, 321] width 35 height 9
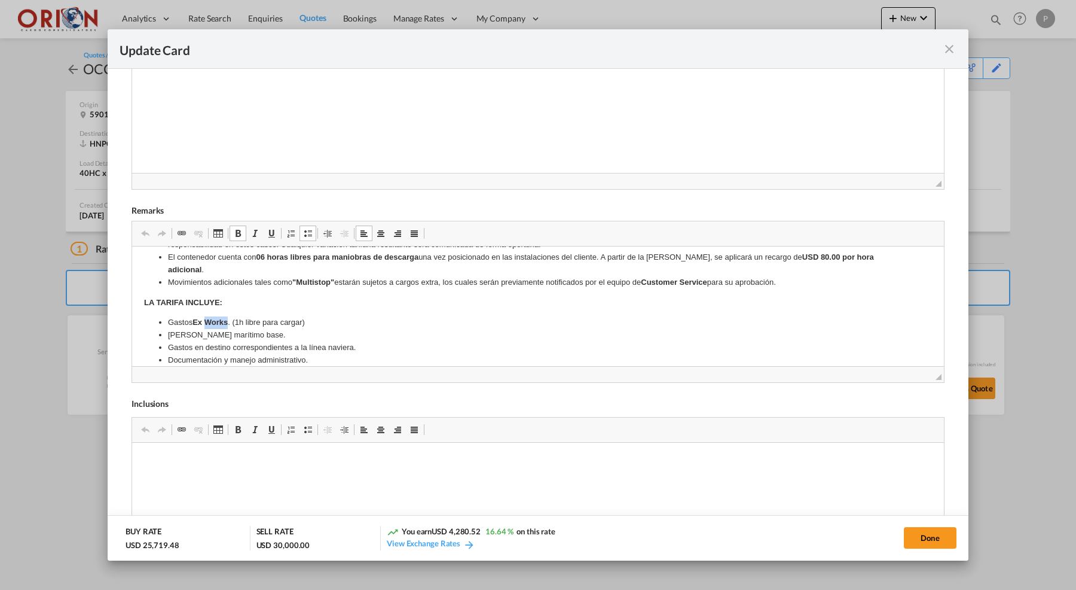
click at [210, 317] on strong "Ex Works" at bounding box center [210, 321] width 35 height 9
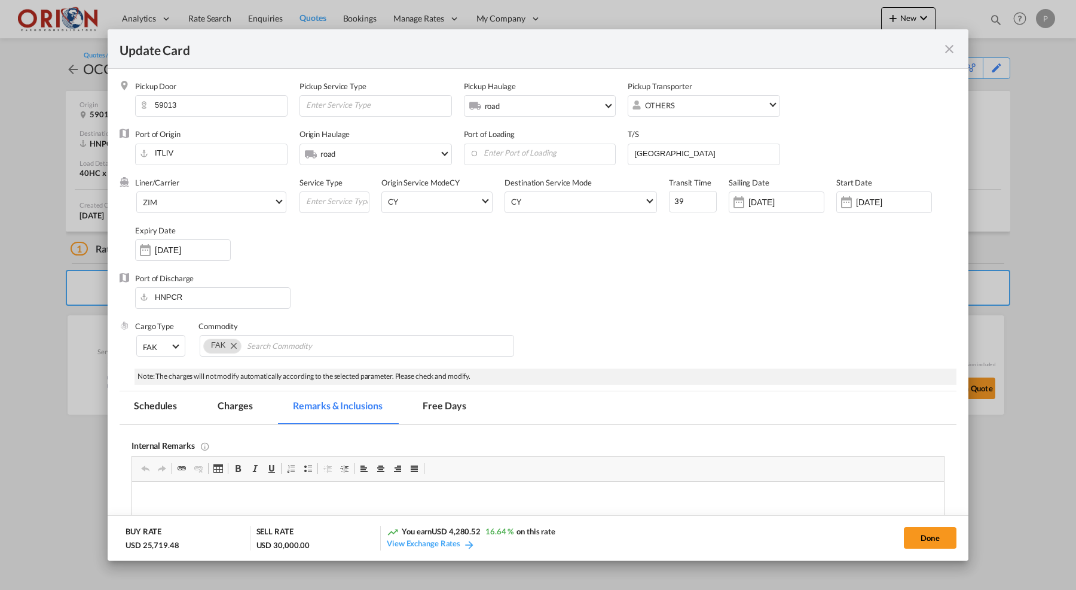
scroll to position [0, 0]
click at [923, 537] on button "Done" at bounding box center [930, 538] width 53 height 22
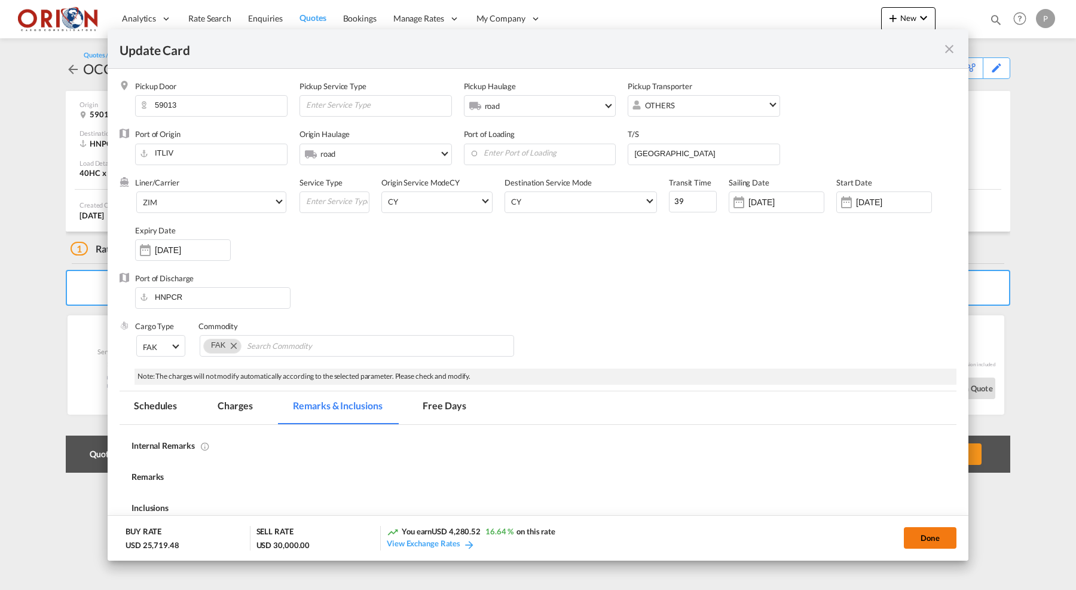
type input "[DATE]"
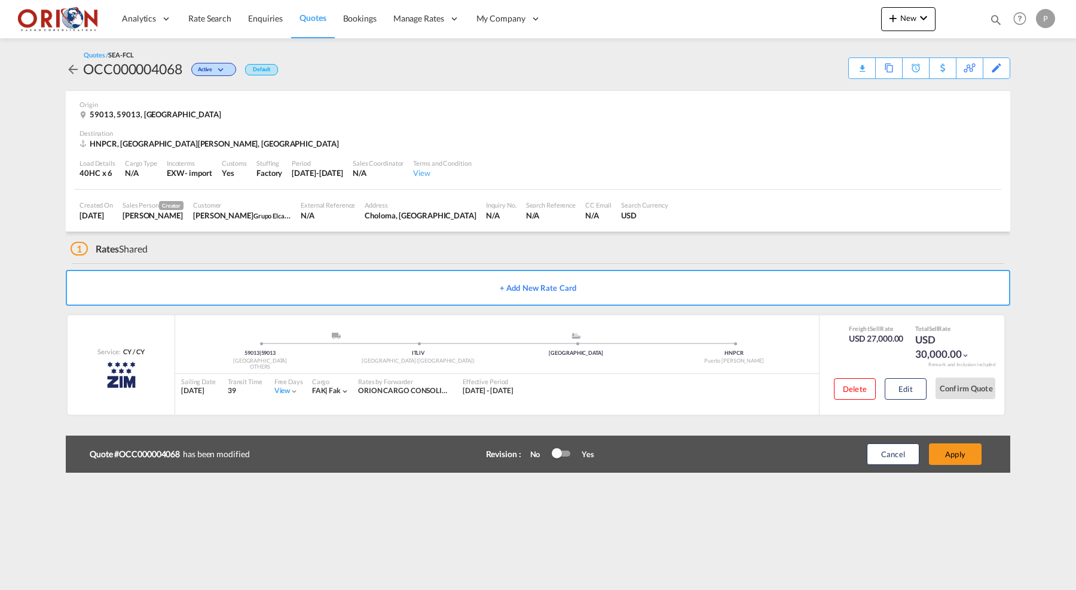
click at [557, 453] on div at bounding box center [557, 453] width 10 height 10
click at [961, 457] on button "Apply" at bounding box center [955, 454] width 53 height 22
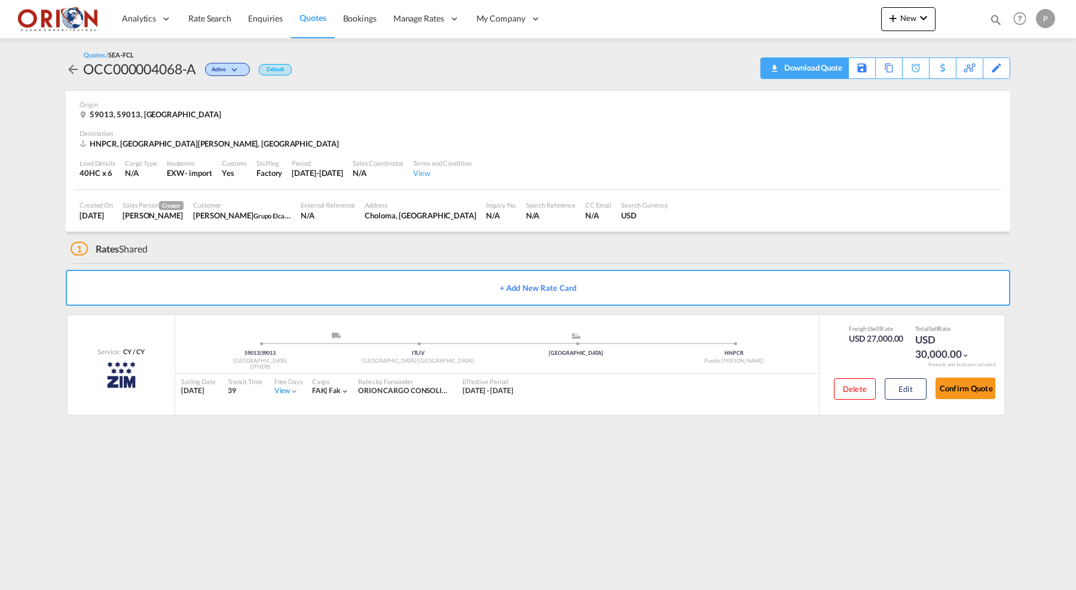
click at [828, 66] on div "Download Quote" at bounding box center [811, 67] width 61 height 19
click at [307, 20] on span "Quotes" at bounding box center [313, 18] width 26 height 10
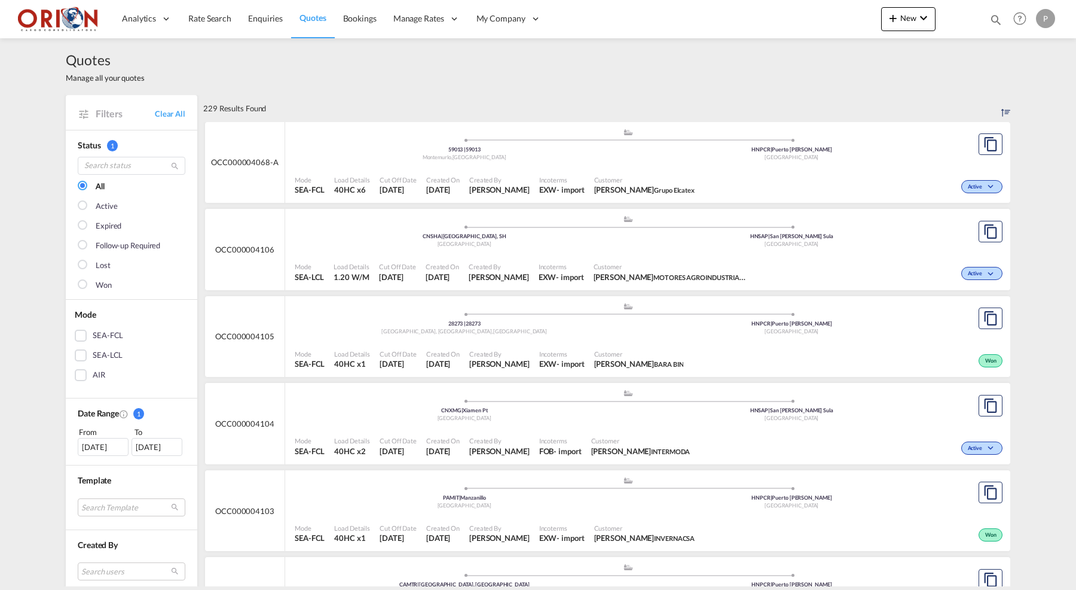
click at [303, 23] on span "Quotes" at bounding box center [313, 18] width 26 height 10
